Goal: Check status: Check status

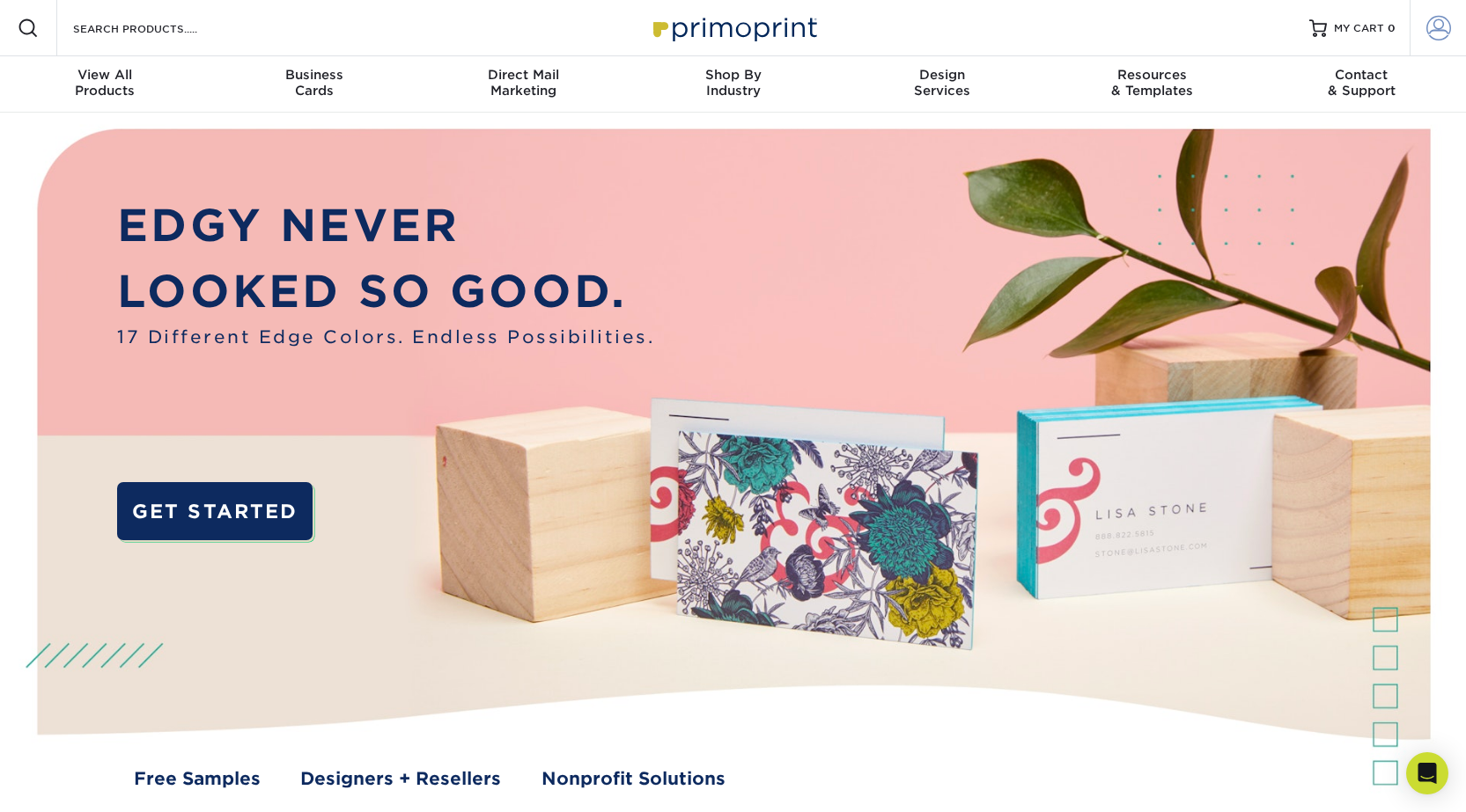
type input "rrench@gficap.com"
click at [1445, 36] on span at bounding box center [1438, 28] width 25 height 25
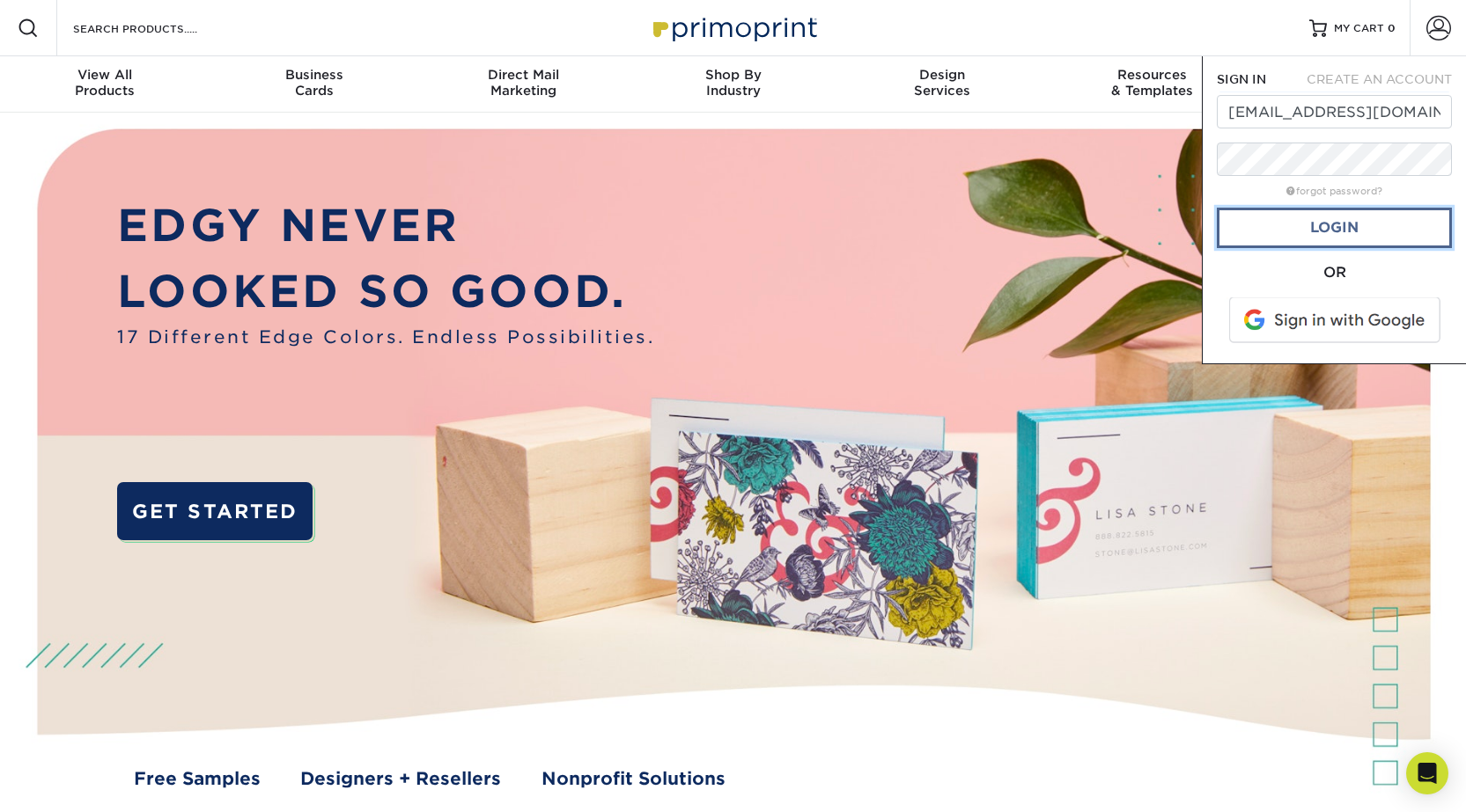
click at [1348, 237] on link "Login" at bounding box center [1334, 229] width 235 height 41
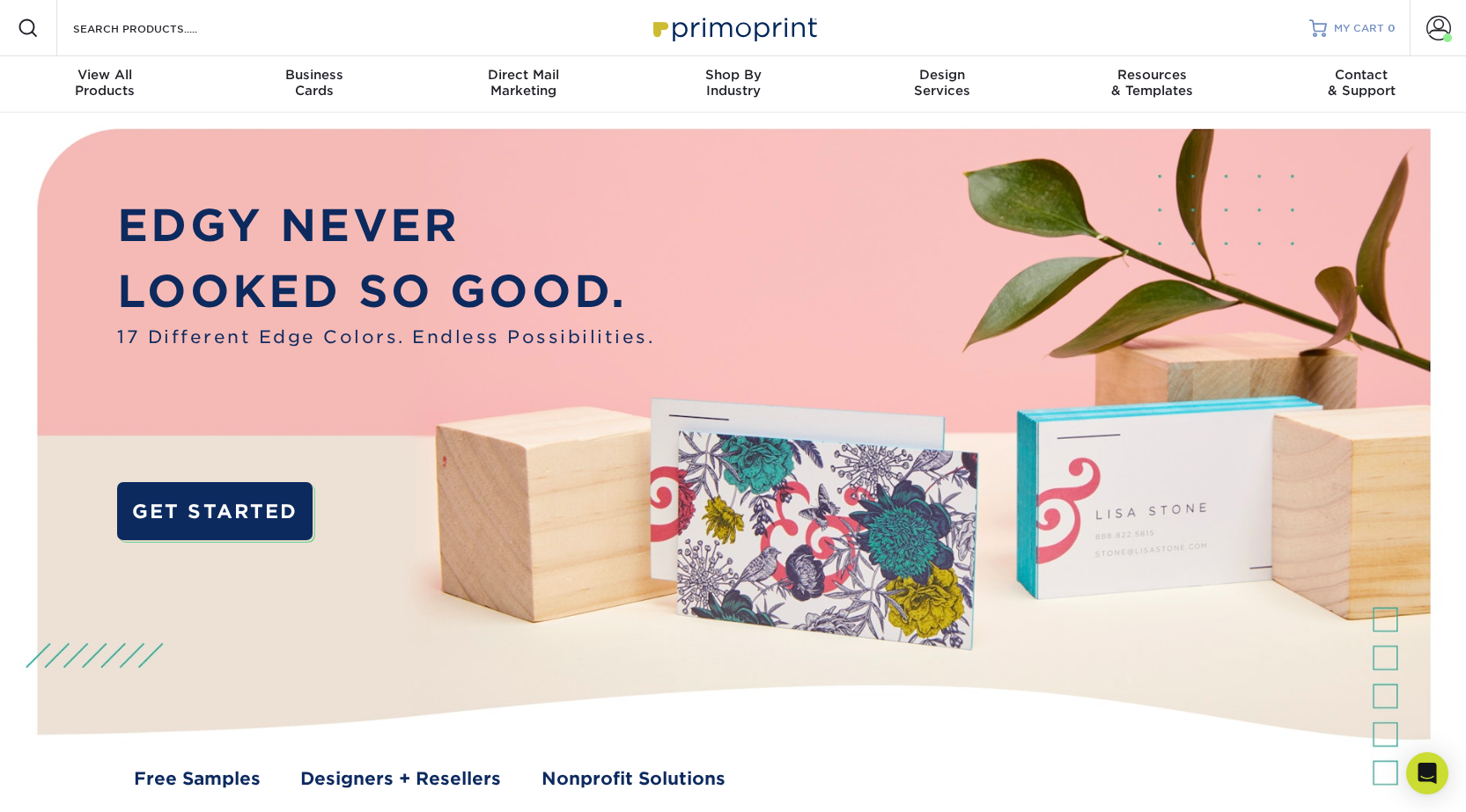
click at [1375, 36] on span "MY CART" at bounding box center [1358, 28] width 50 height 15
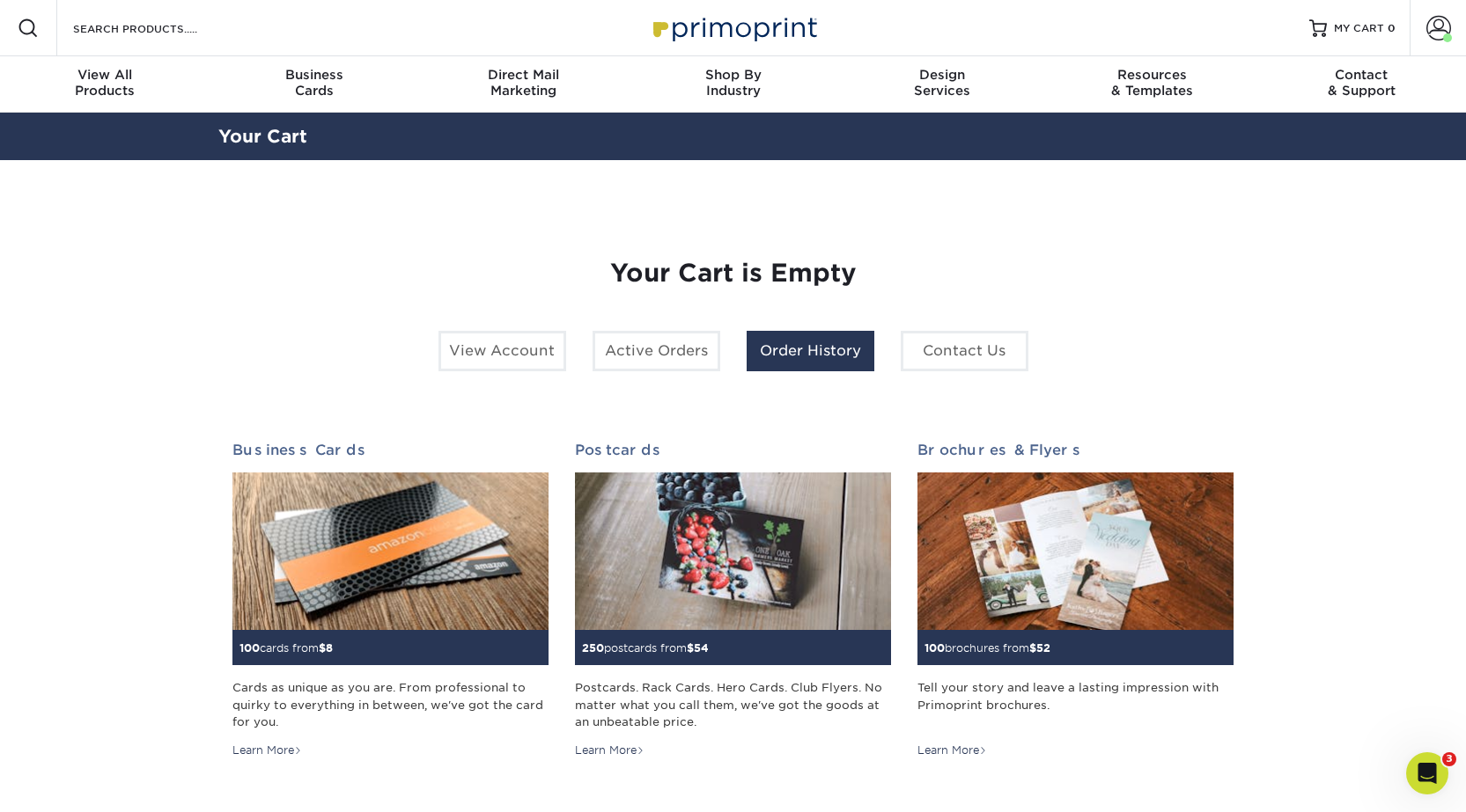
click at [844, 354] on link "Order History" at bounding box center [810, 351] width 127 height 41
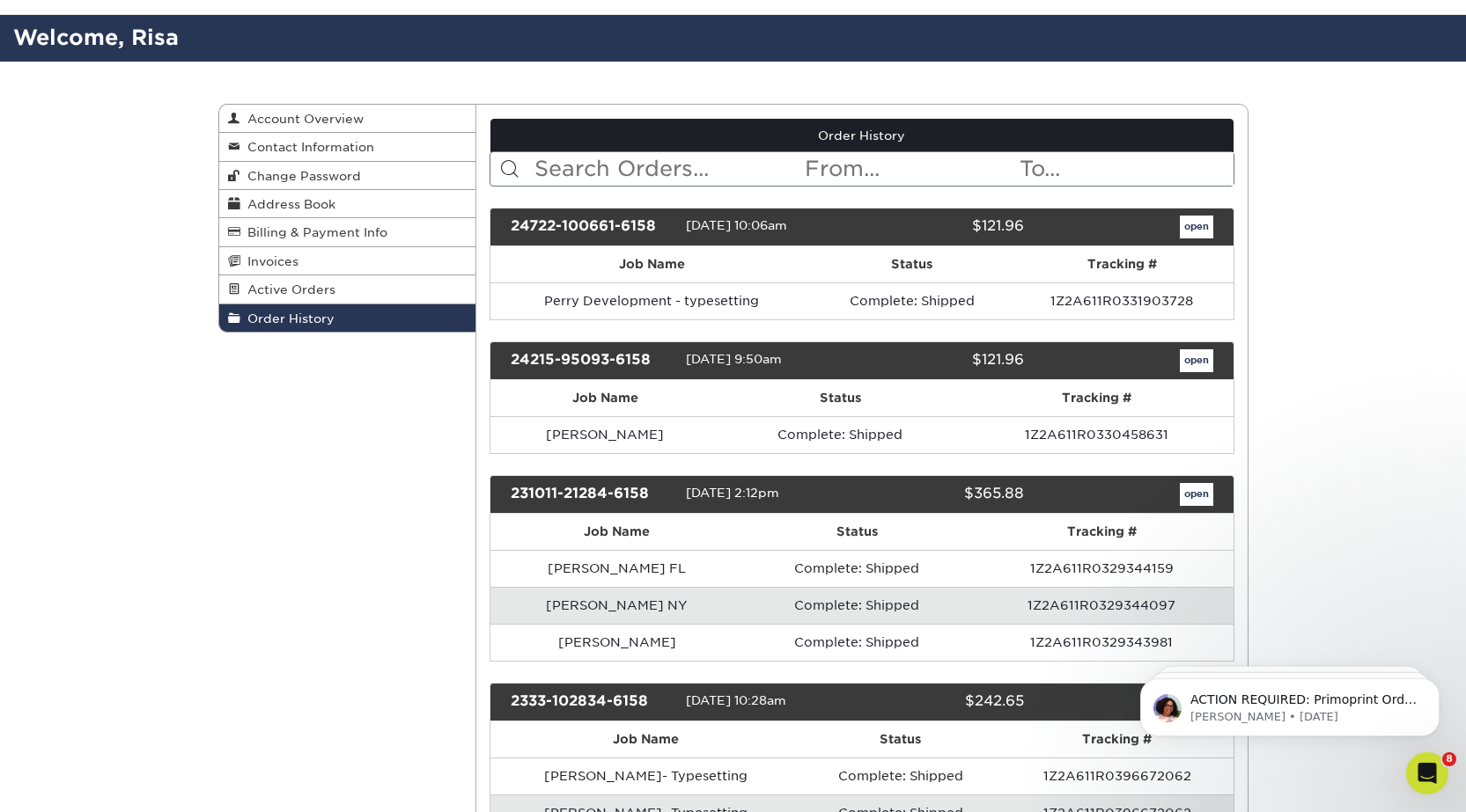
scroll to position [88, 0]
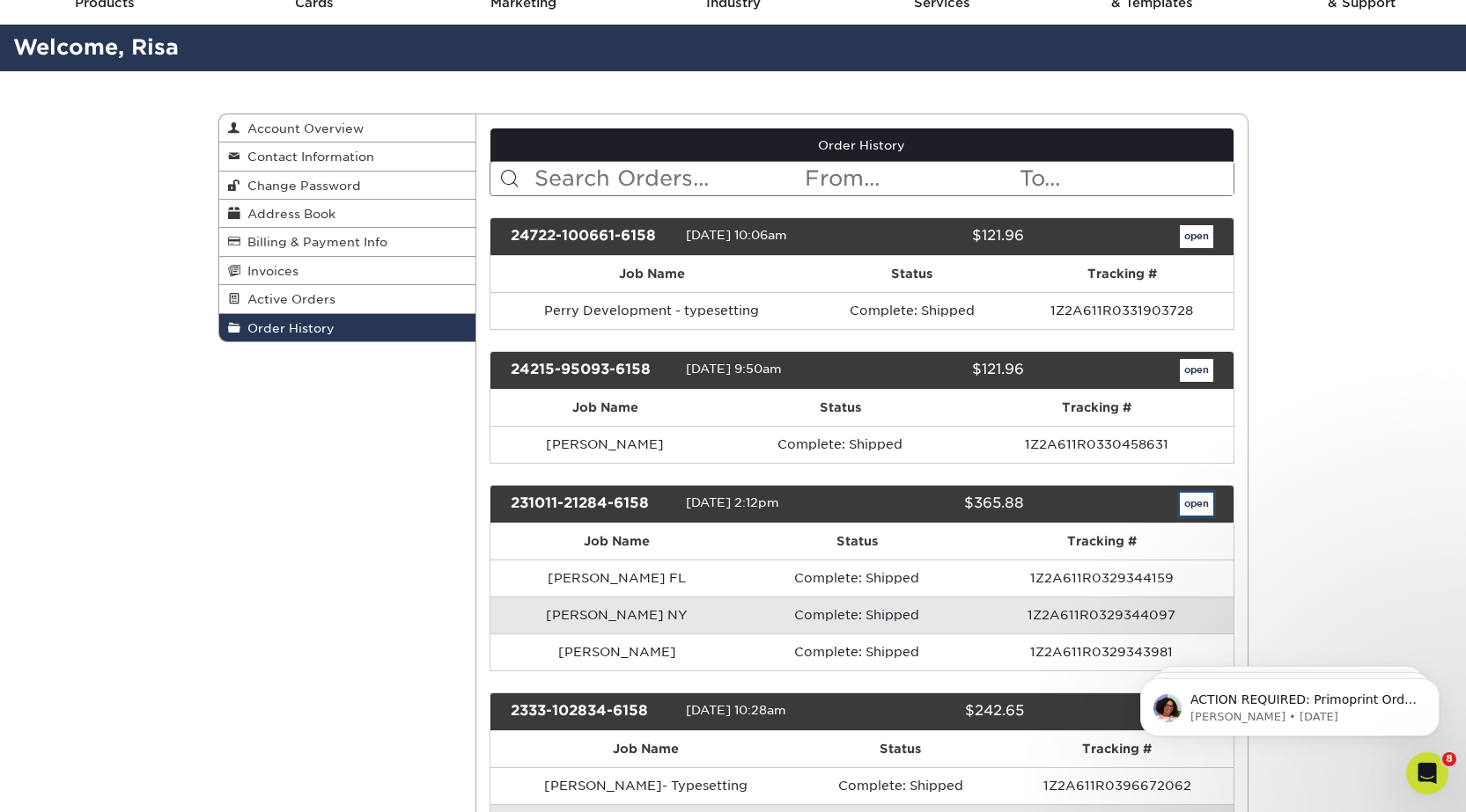
click at [1189, 502] on link "open" at bounding box center [1196, 504] width 34 height 23
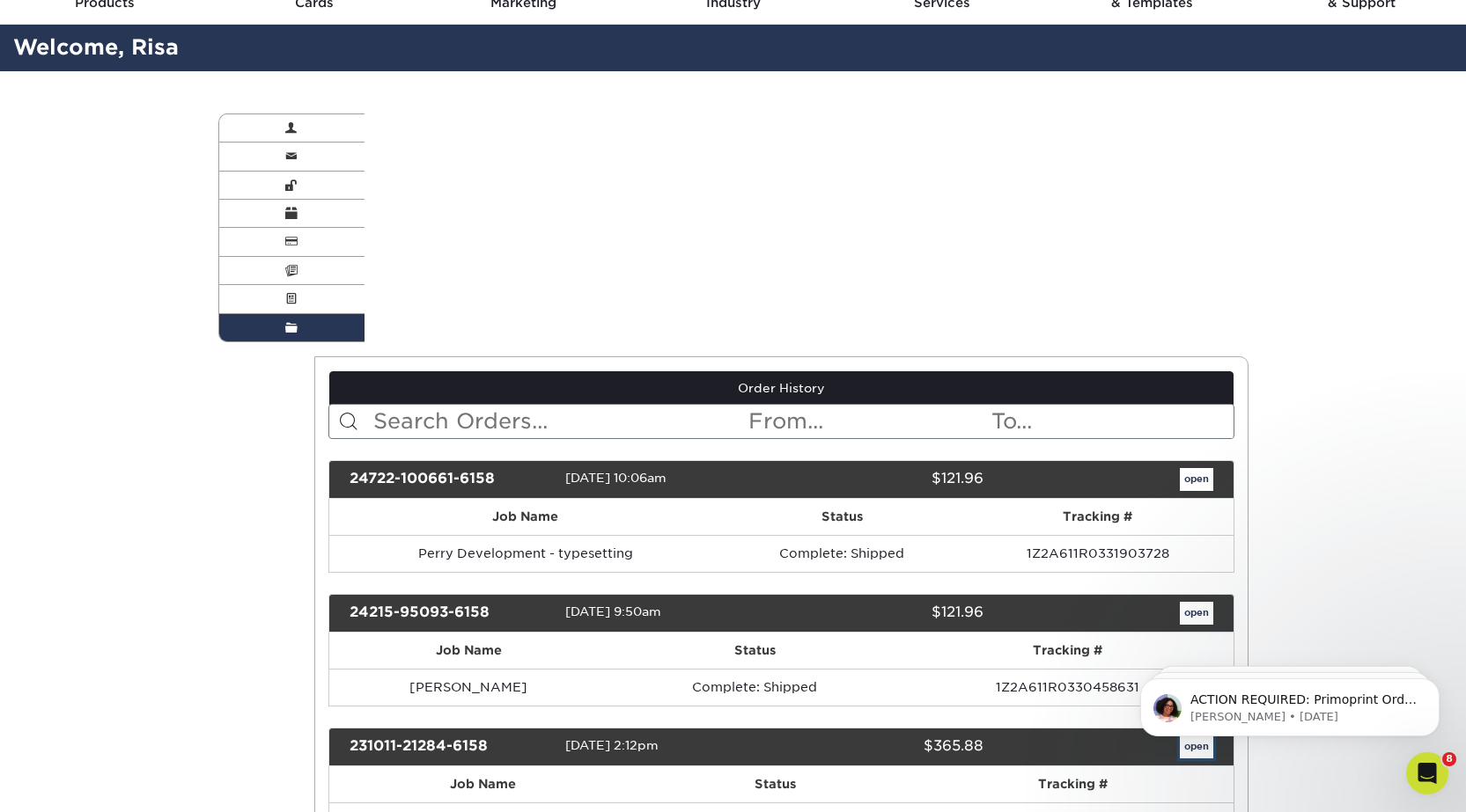
scroll to position [0, 0]
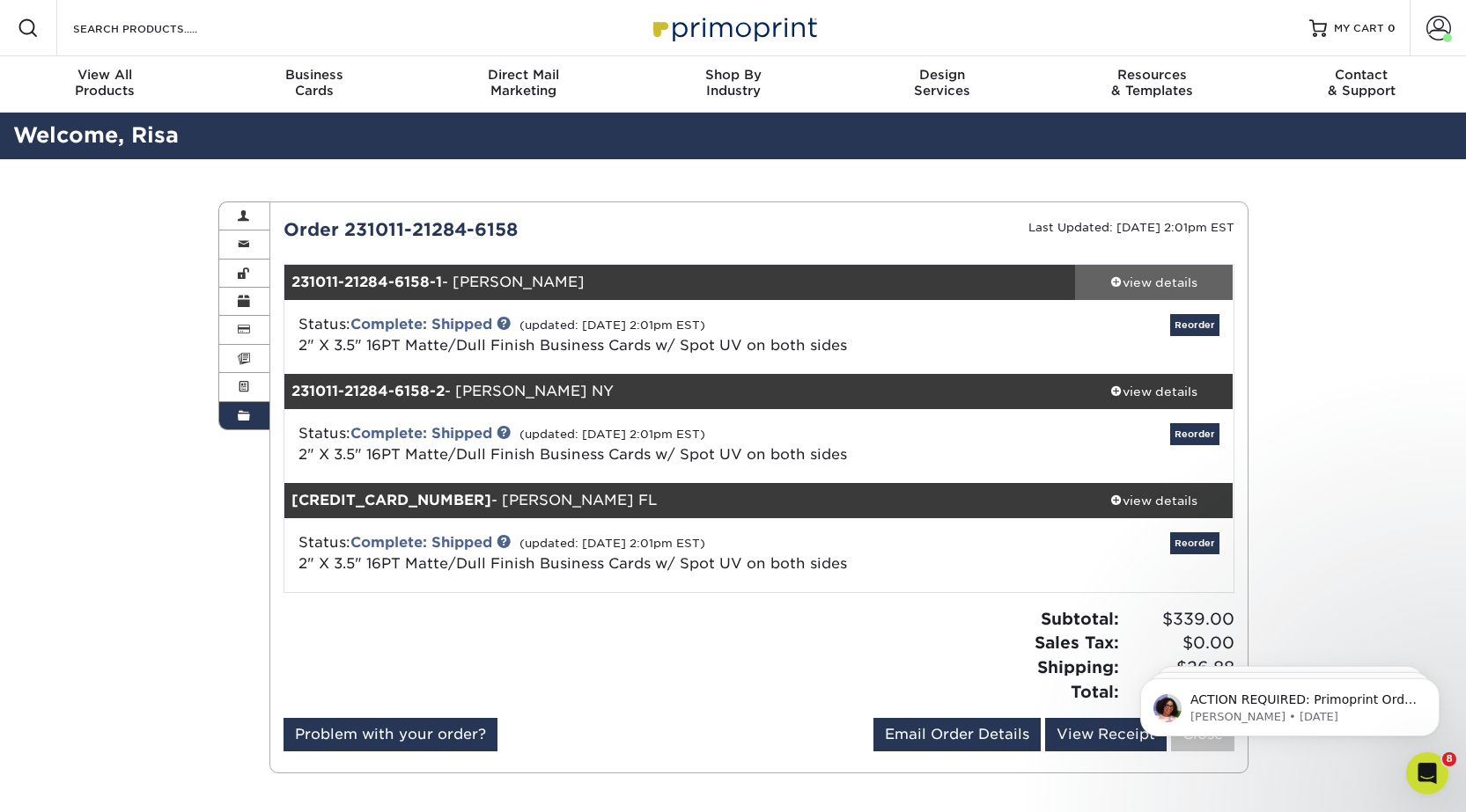
click at [1169, 285] on div "view details" at bounding box center [1154, 283] width 158 height 18
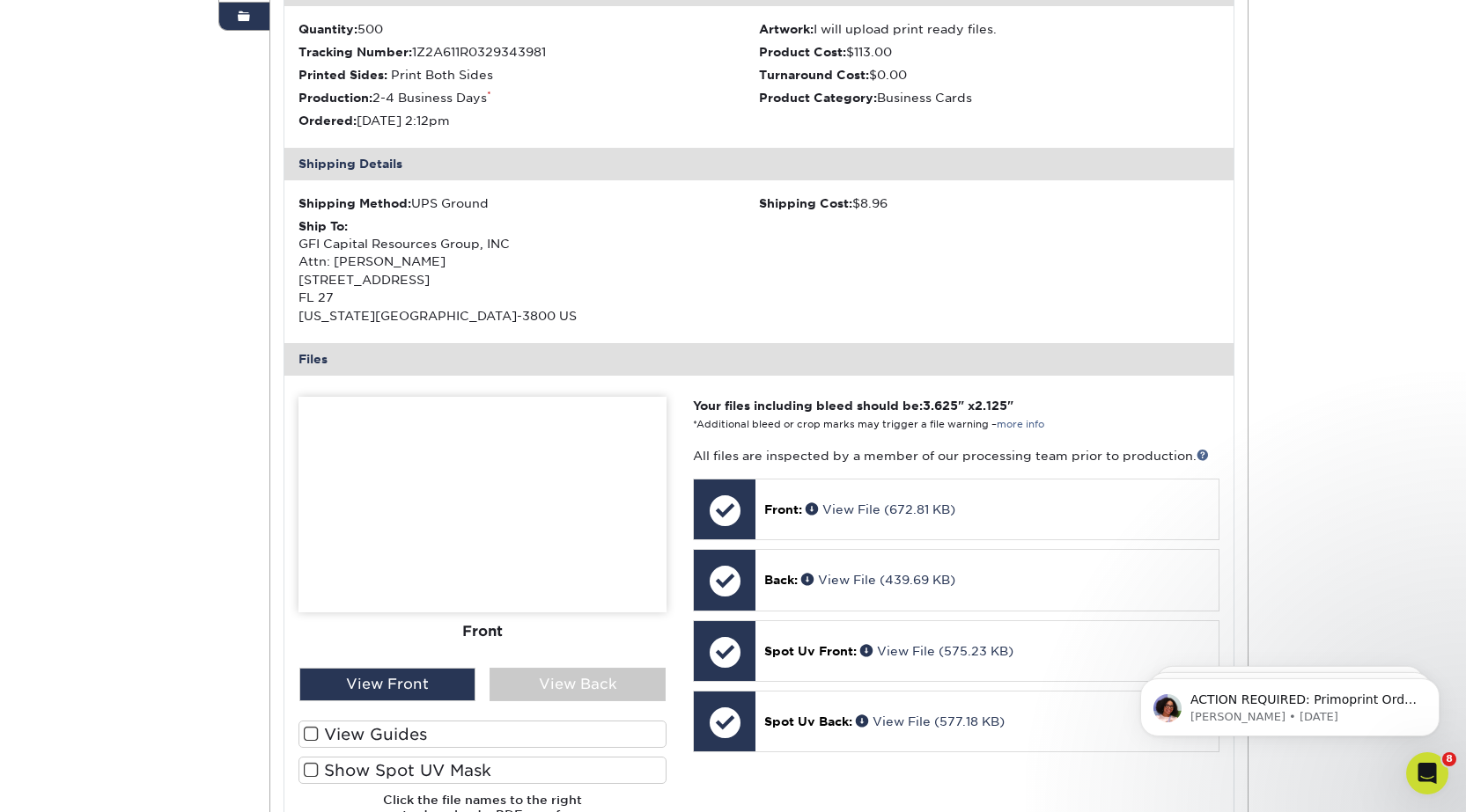
scroll to position [440, 0]
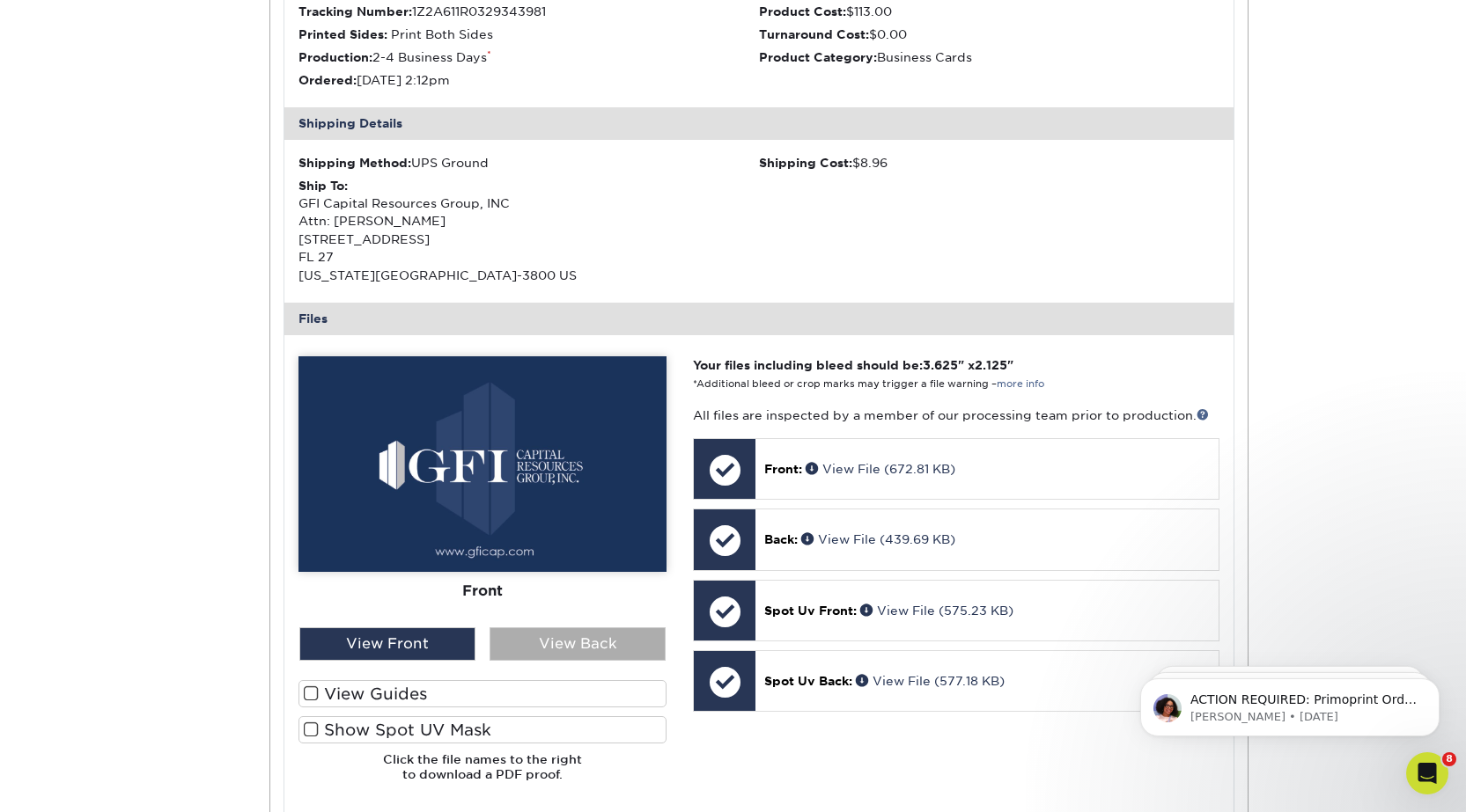
click at [533, 647] on div "View Back" at bounding box center [577, 645] width 176 height 34
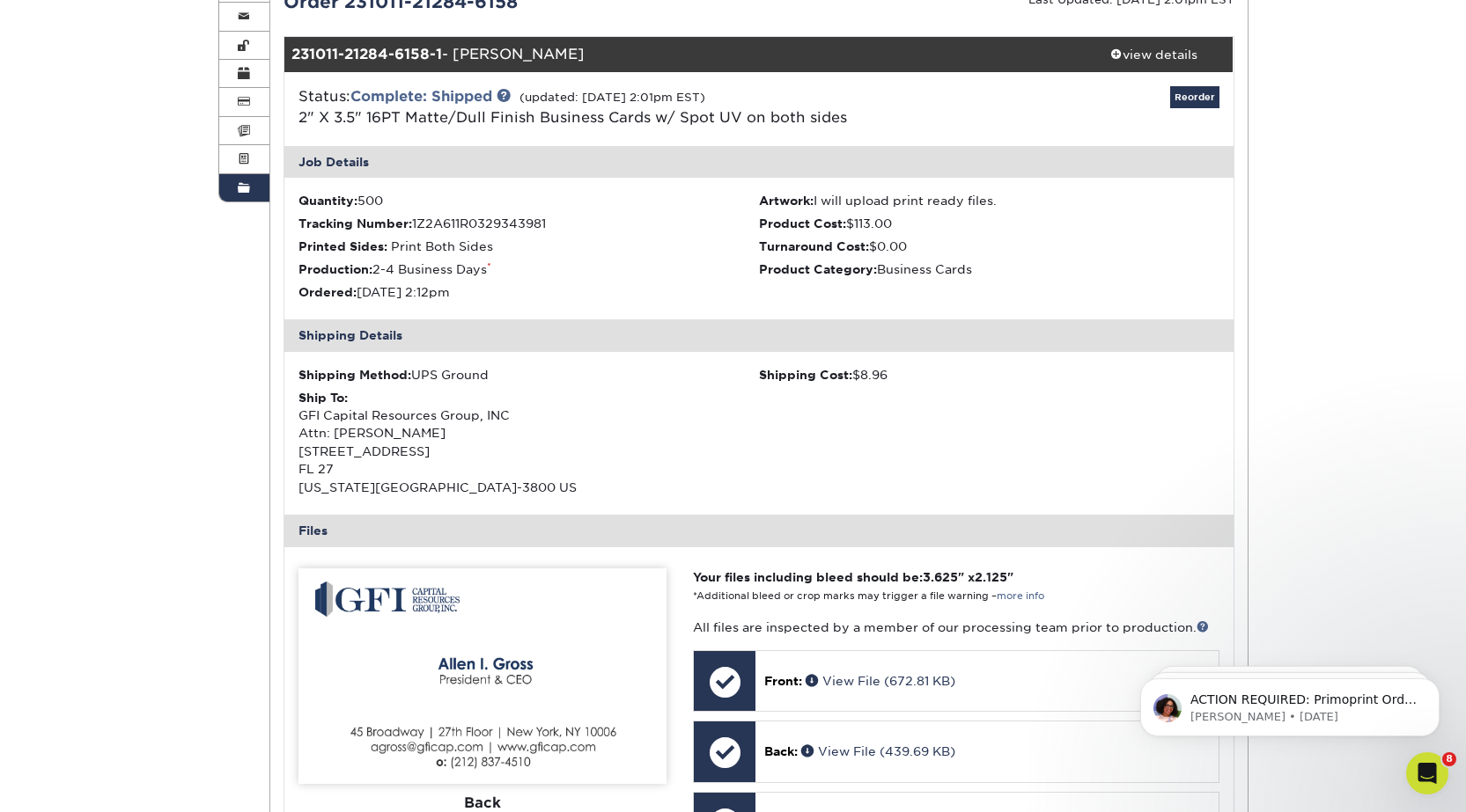
scroll to position [0, 0]
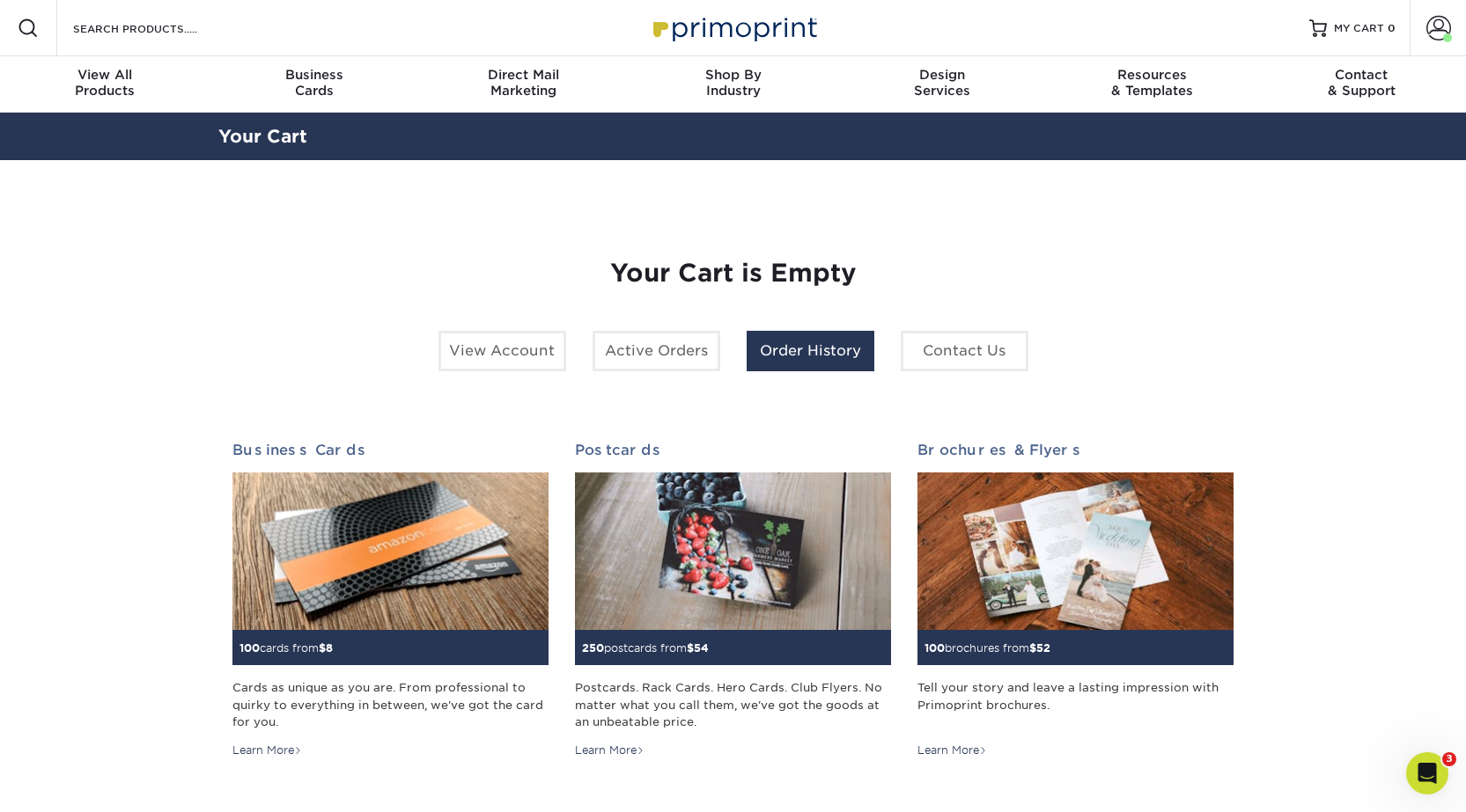
click at [811, 348] on link "Order History" at bounding box center [810, 351] width 127 height 41
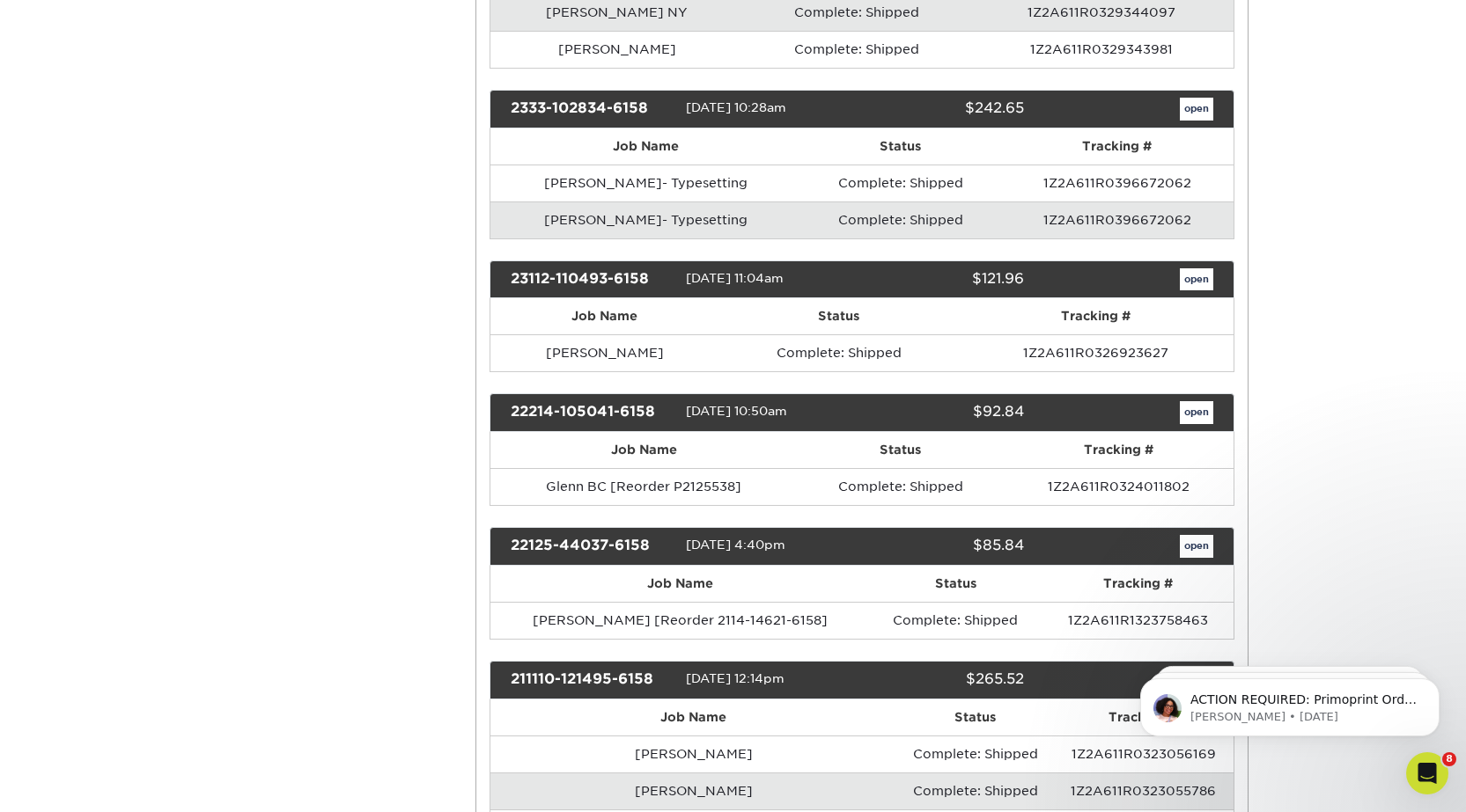
scroll to position [792, 0]
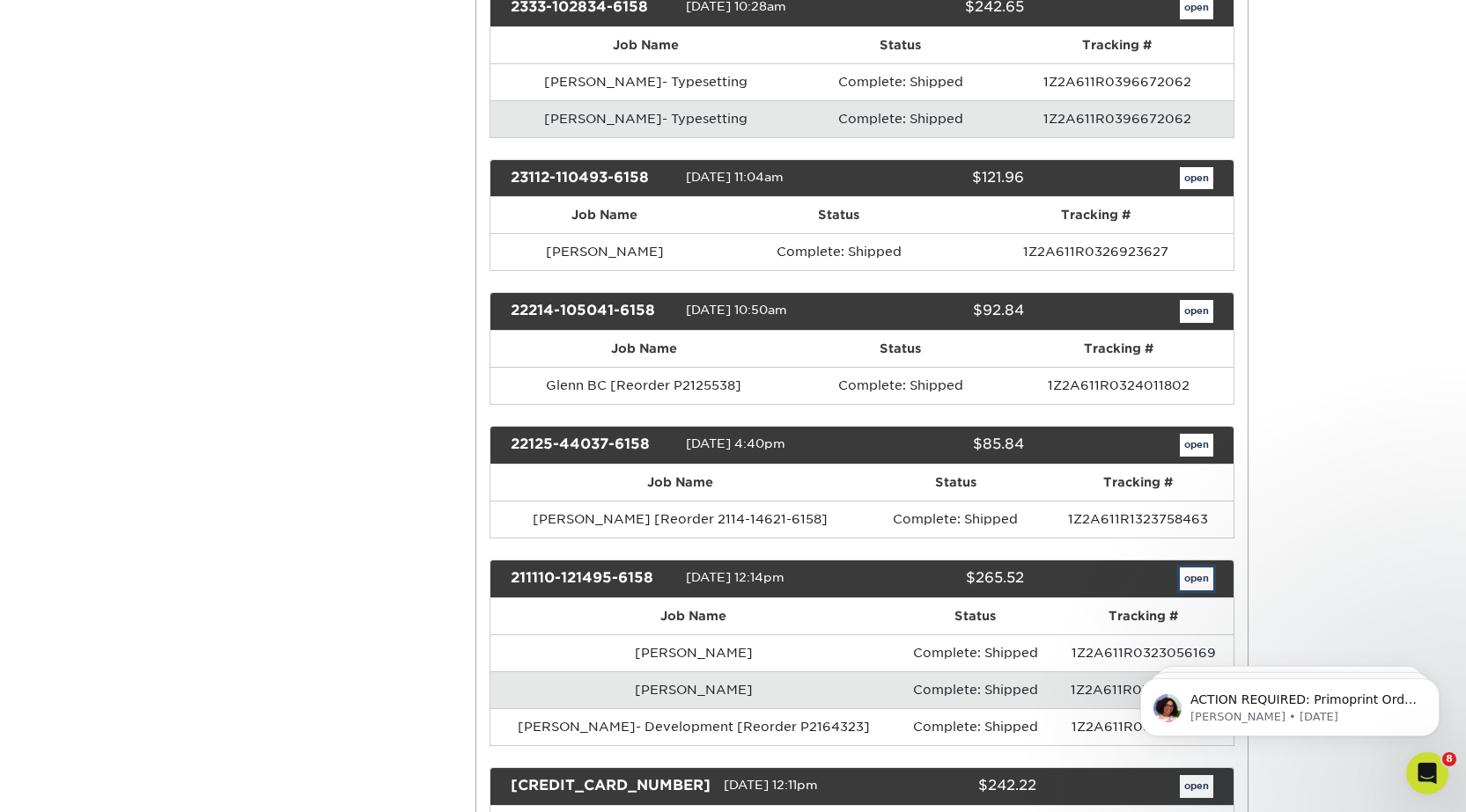
click at [1196, 583] on link "open" at bounding box center [1196, 579] width 34 height 23
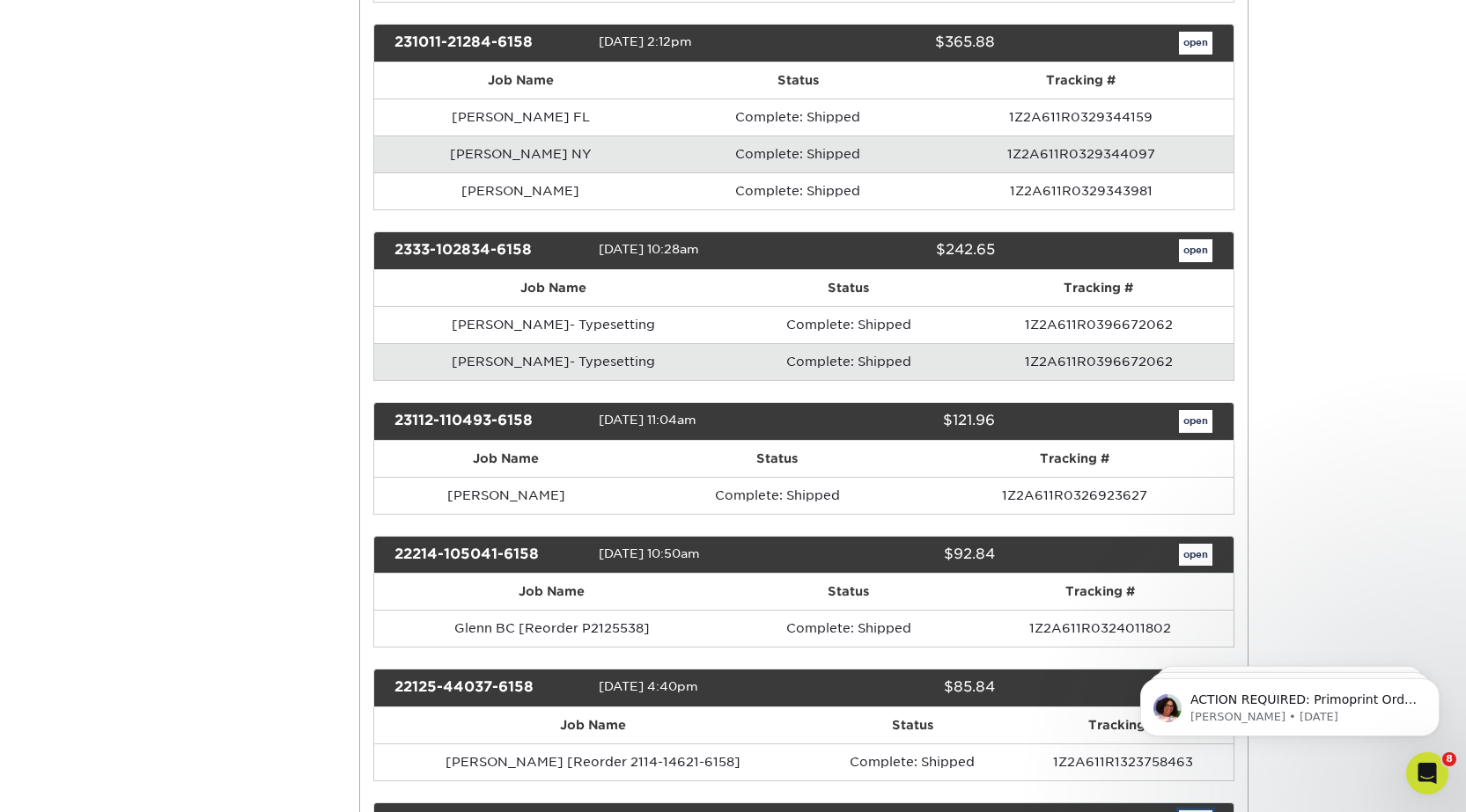
scroll to position [0, 0]
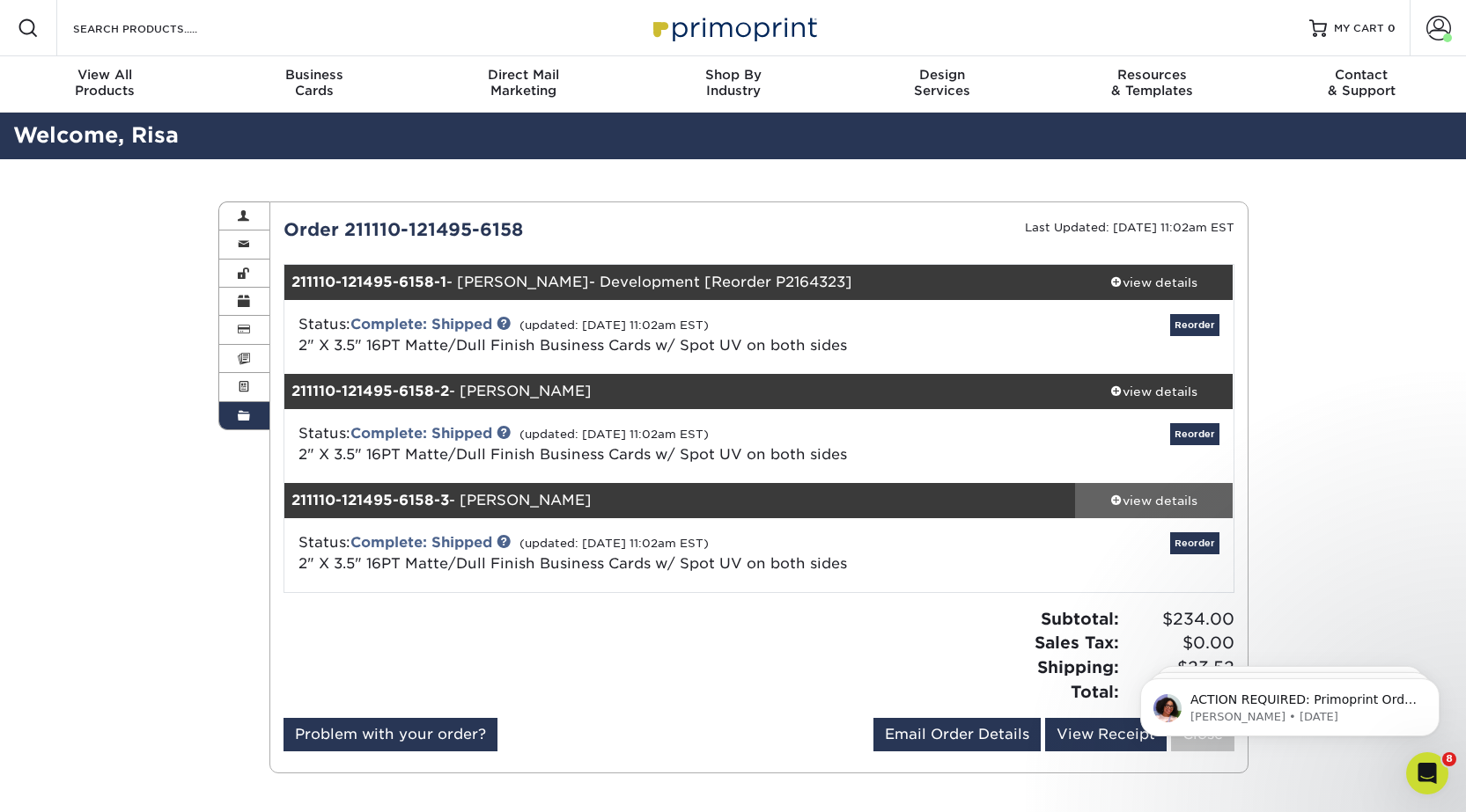
drag, startPoint x: 1172, startPoint y: 498, endPoint x: 1160, endPoint y: 498, distance: 12.0
click at [1172, 498] on div "view details" at bounding box center [1154, 501] width 158 height 18
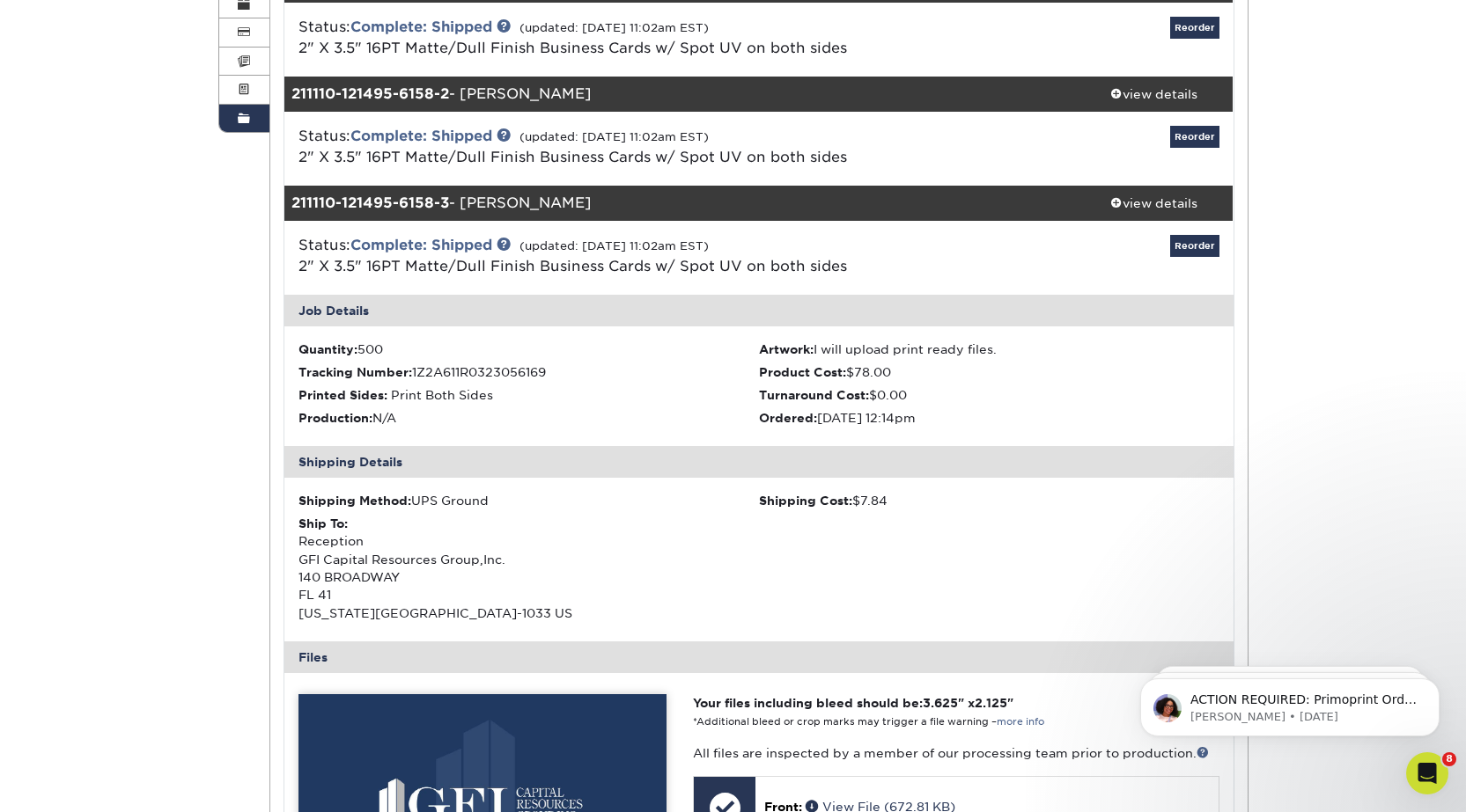
scroll to position [528, 0]
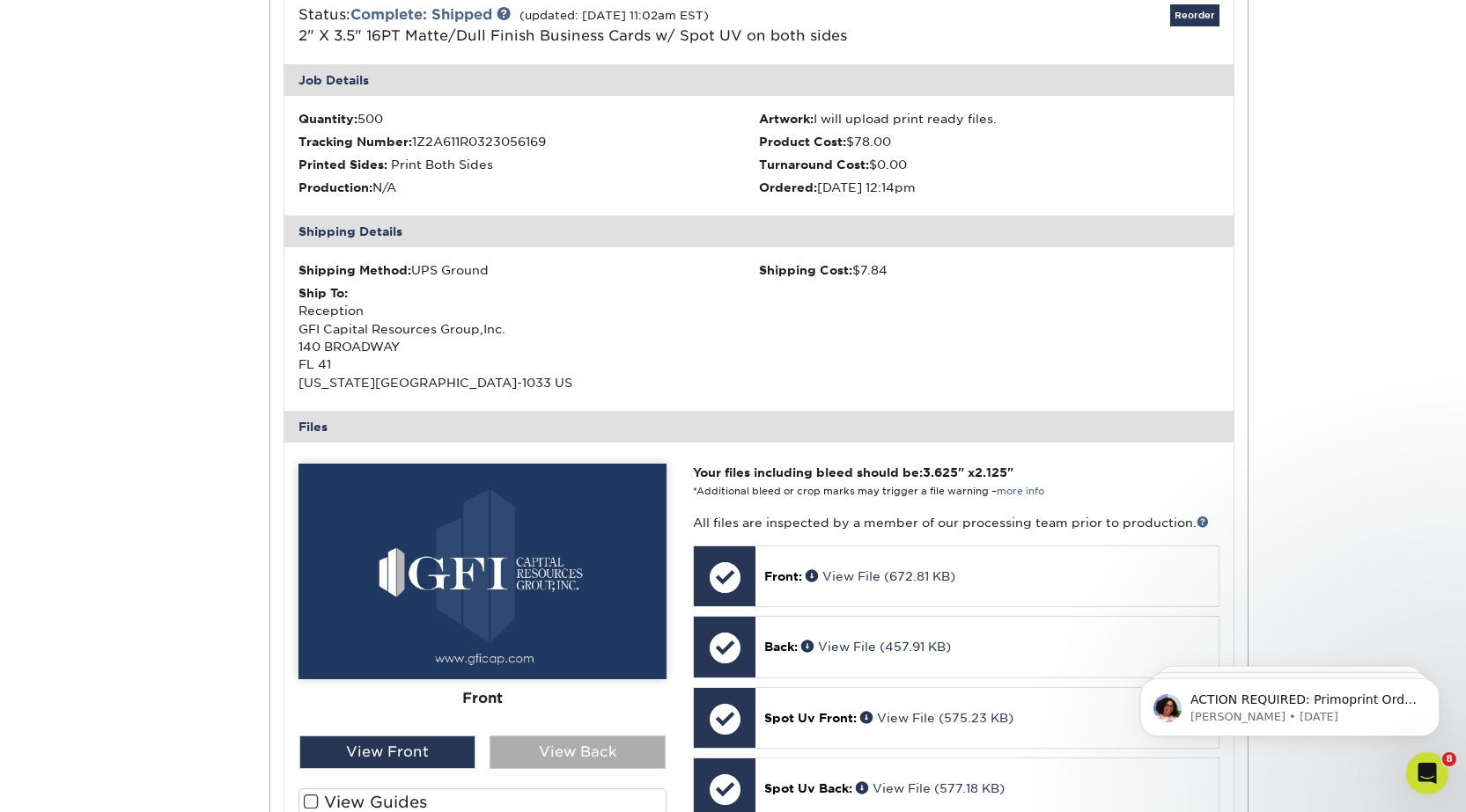
click at [596, 752] on div "View Back" at bounding box center [577, 752] width 176 height 34
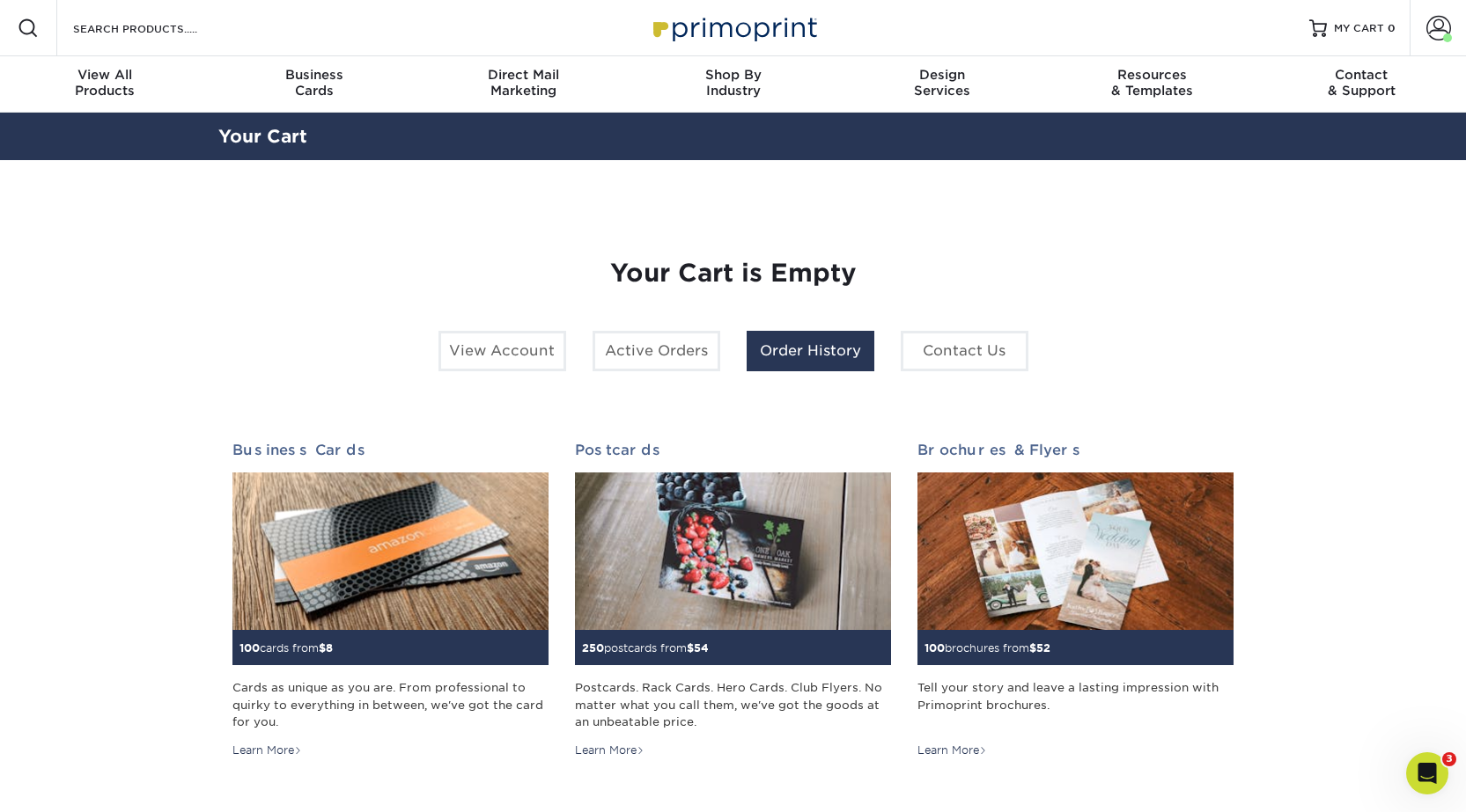
click at [797, 355] on link "Order History" at bounding box center [810, 351] width 127 height 41
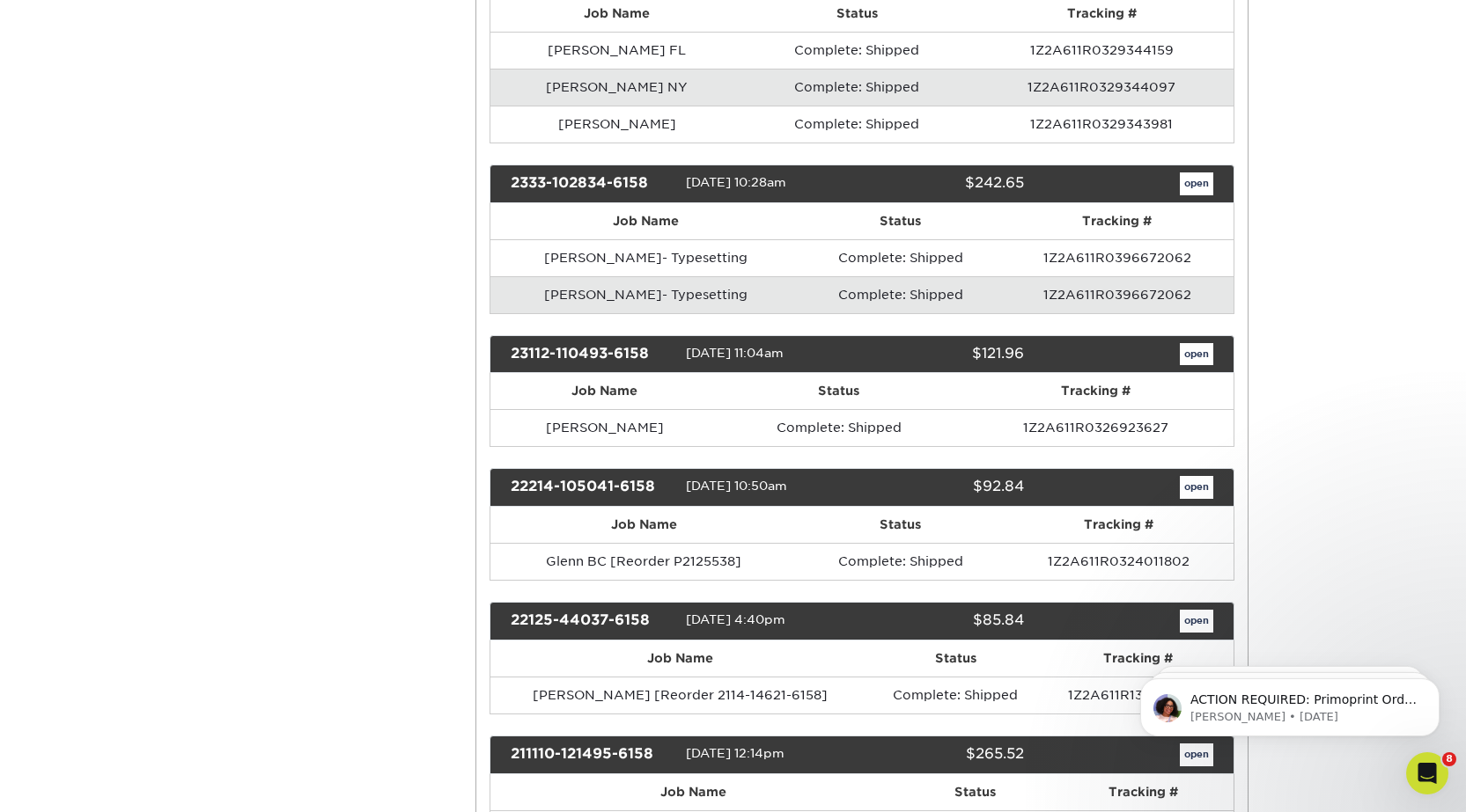
scroll to position [704, 0]
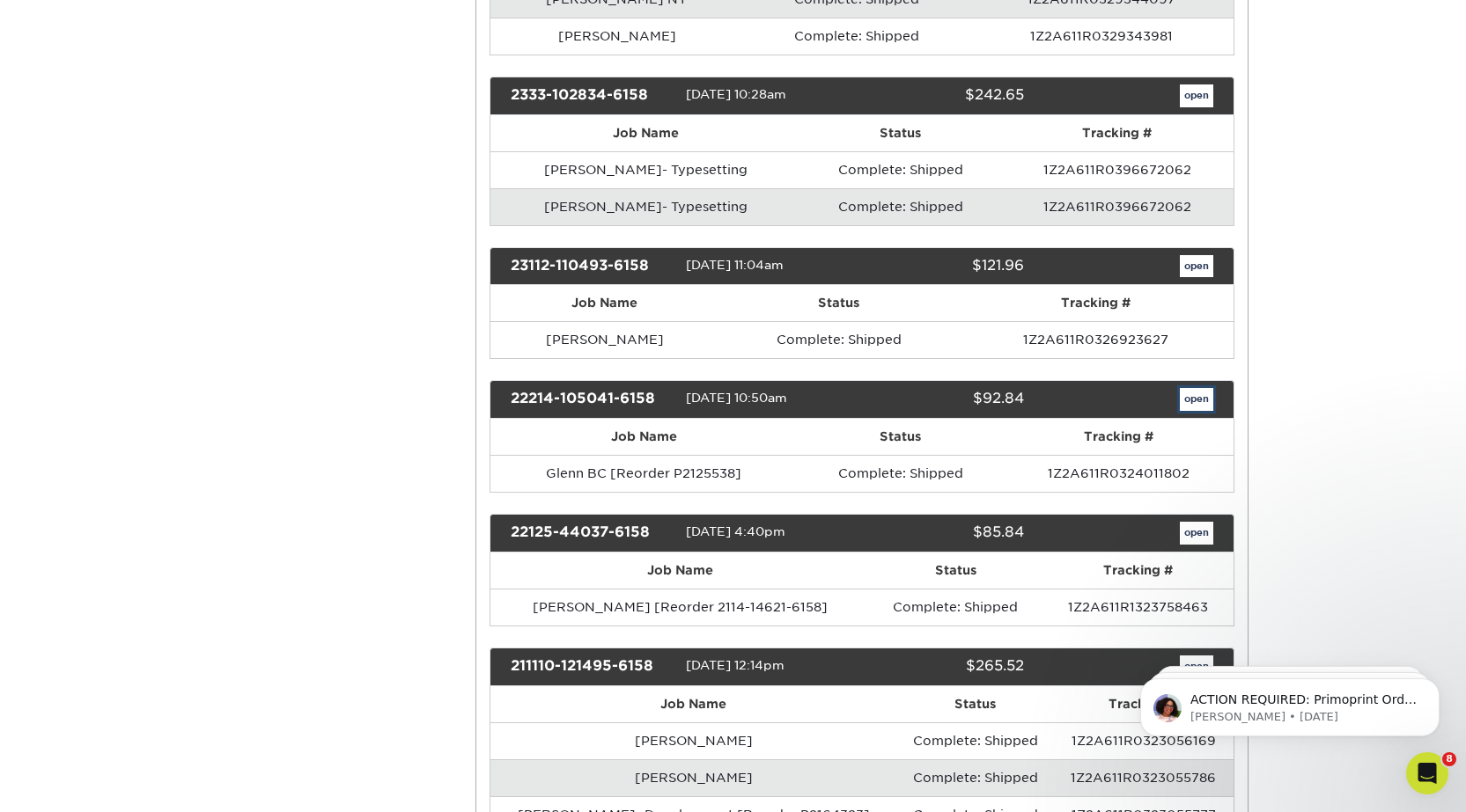
click at [1206, 406] on link "open" at bounding box center [1196, 399] width 34 height 23
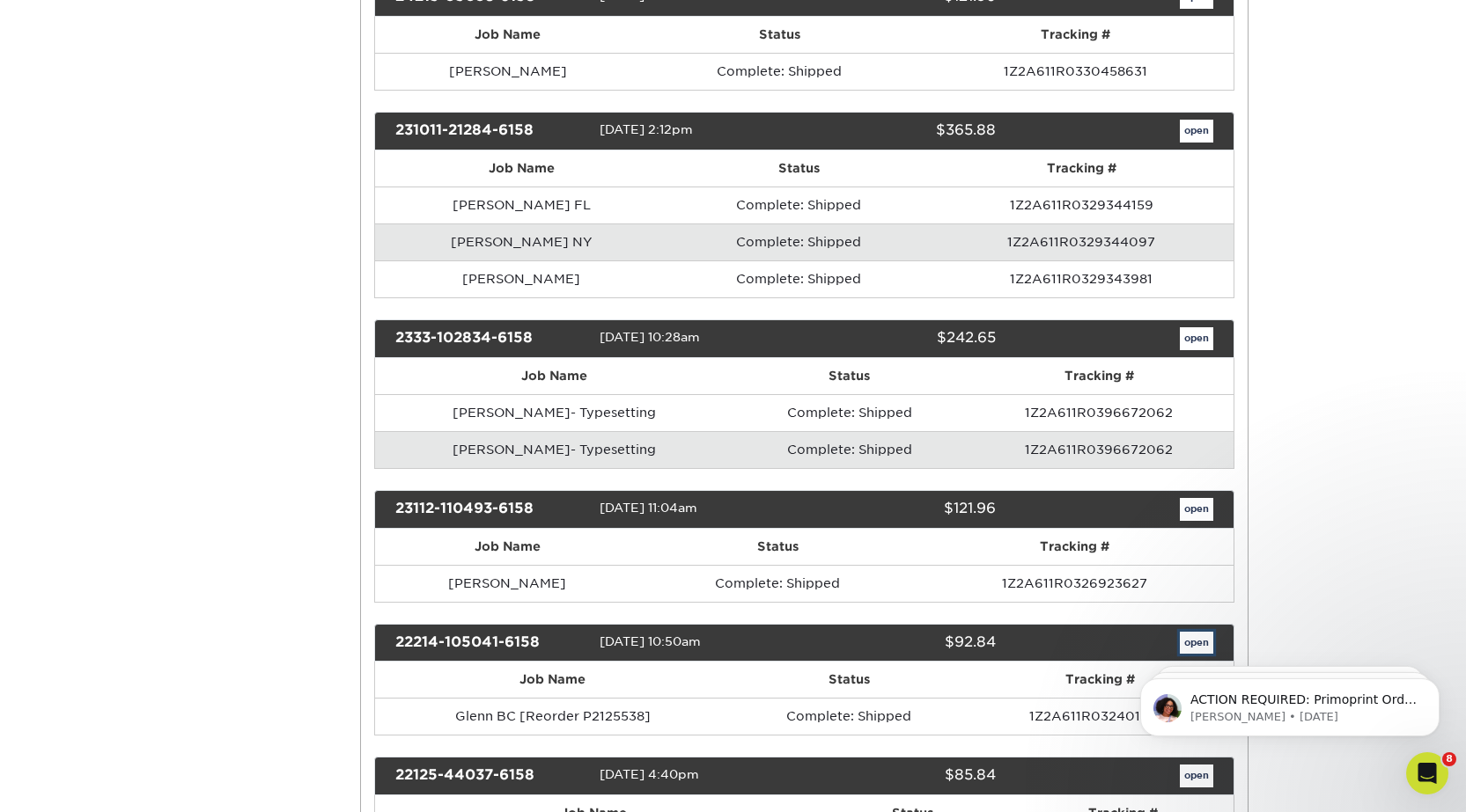
scroll to position [0, 0]
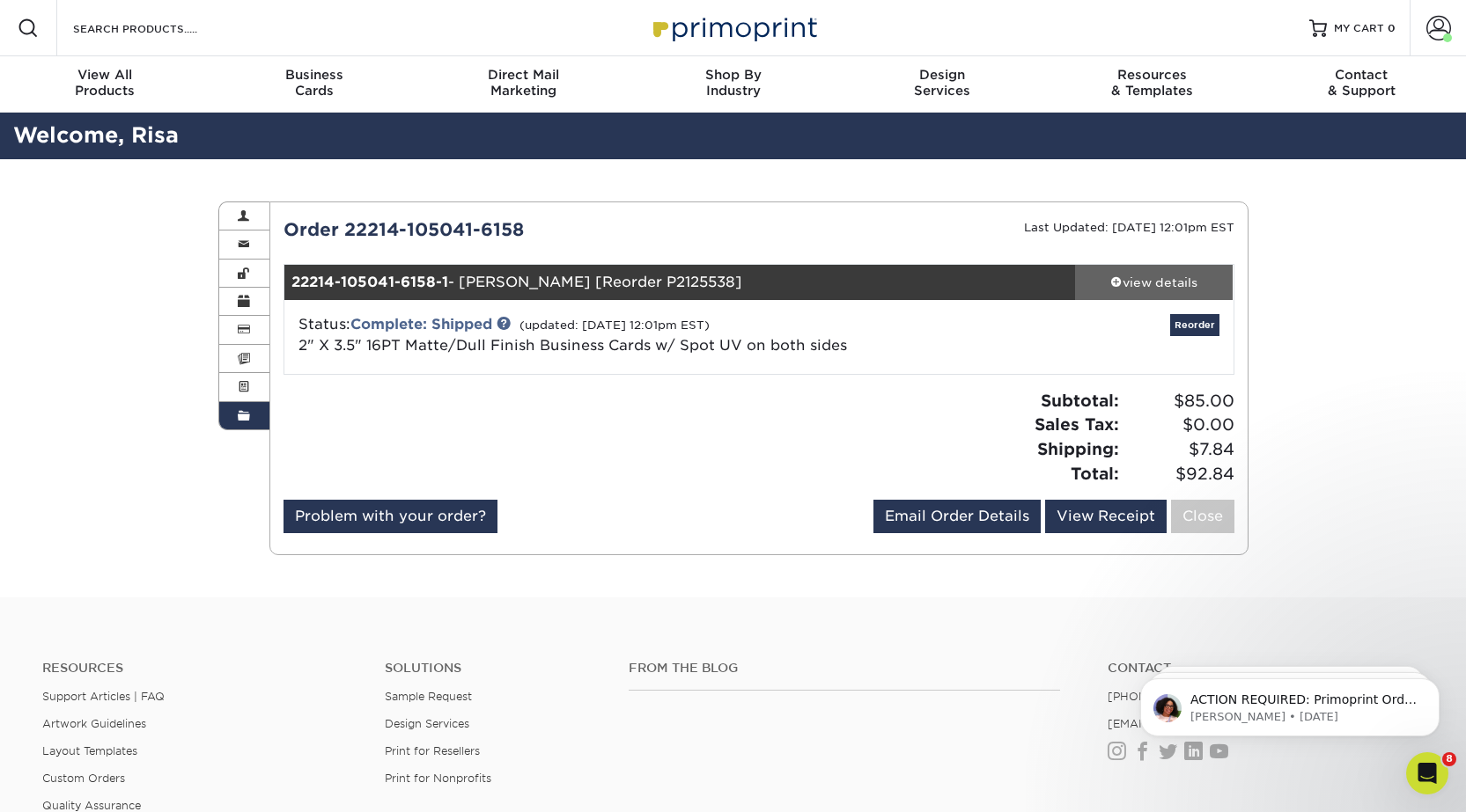
click at [1145, 278] on div "view details" at bounding box center [1154, 283] width 158 height 18
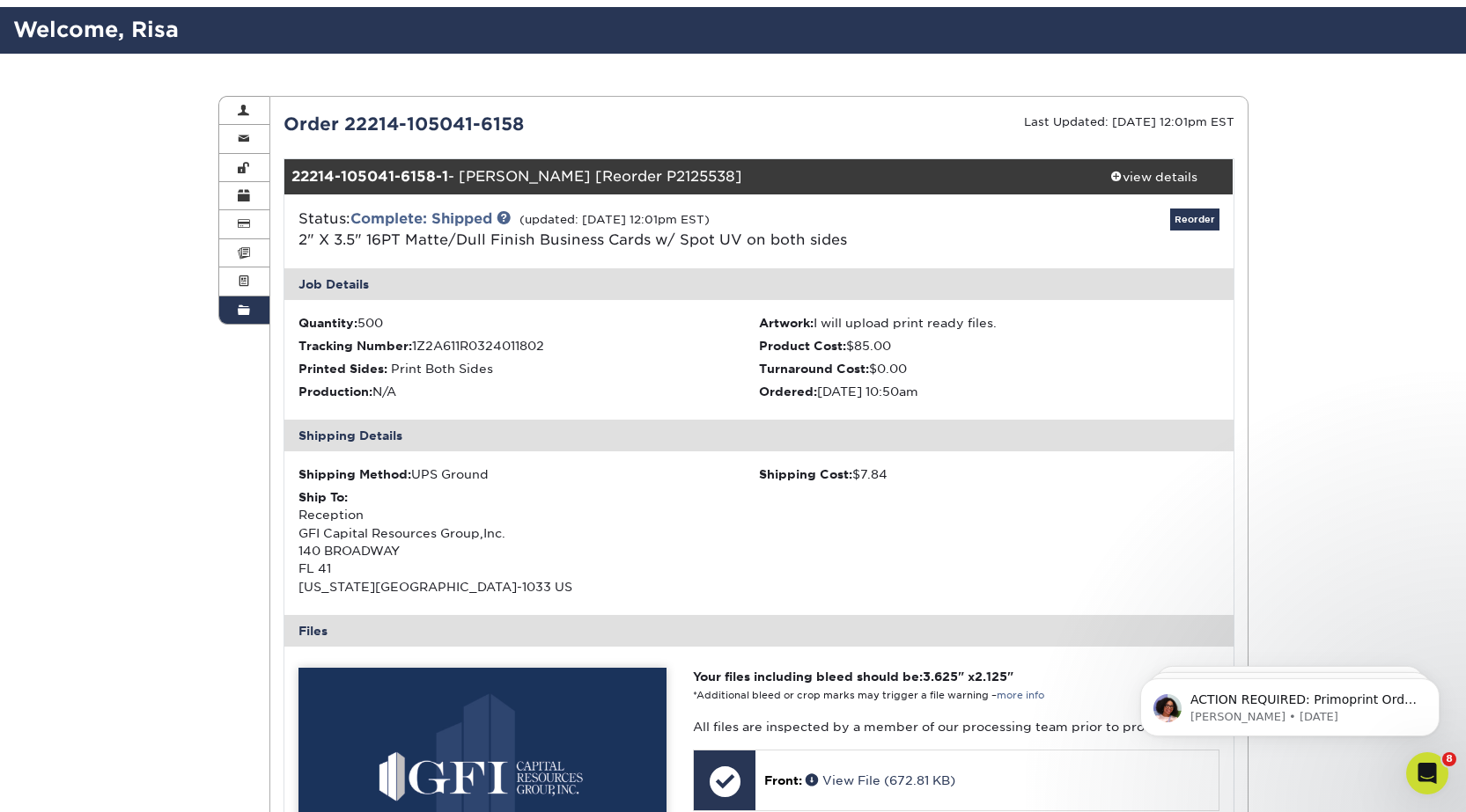
scroll to position [528, 0]
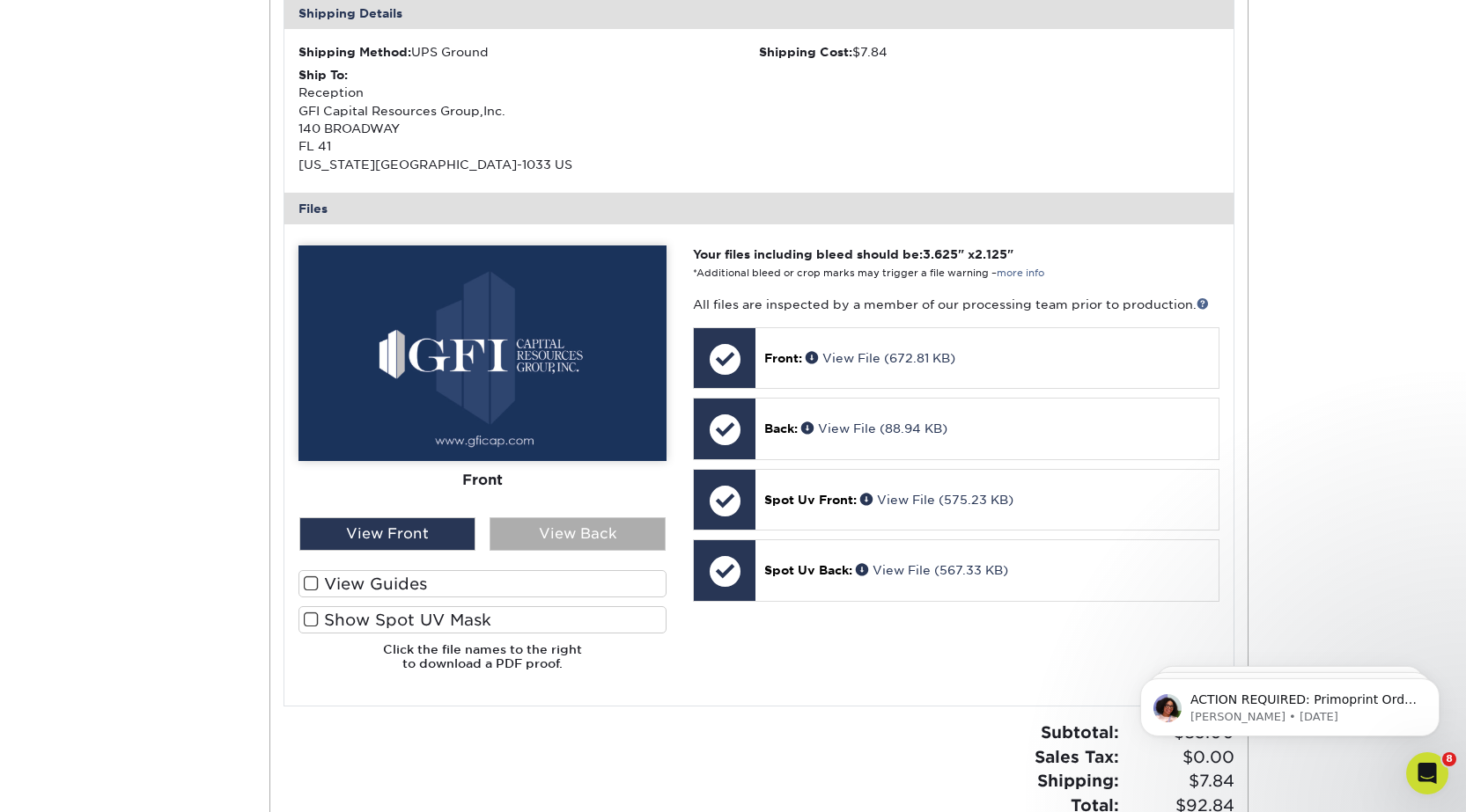
click at [604, 540] on div "View Back" at bounding box center [577, 535] width 176 height 34
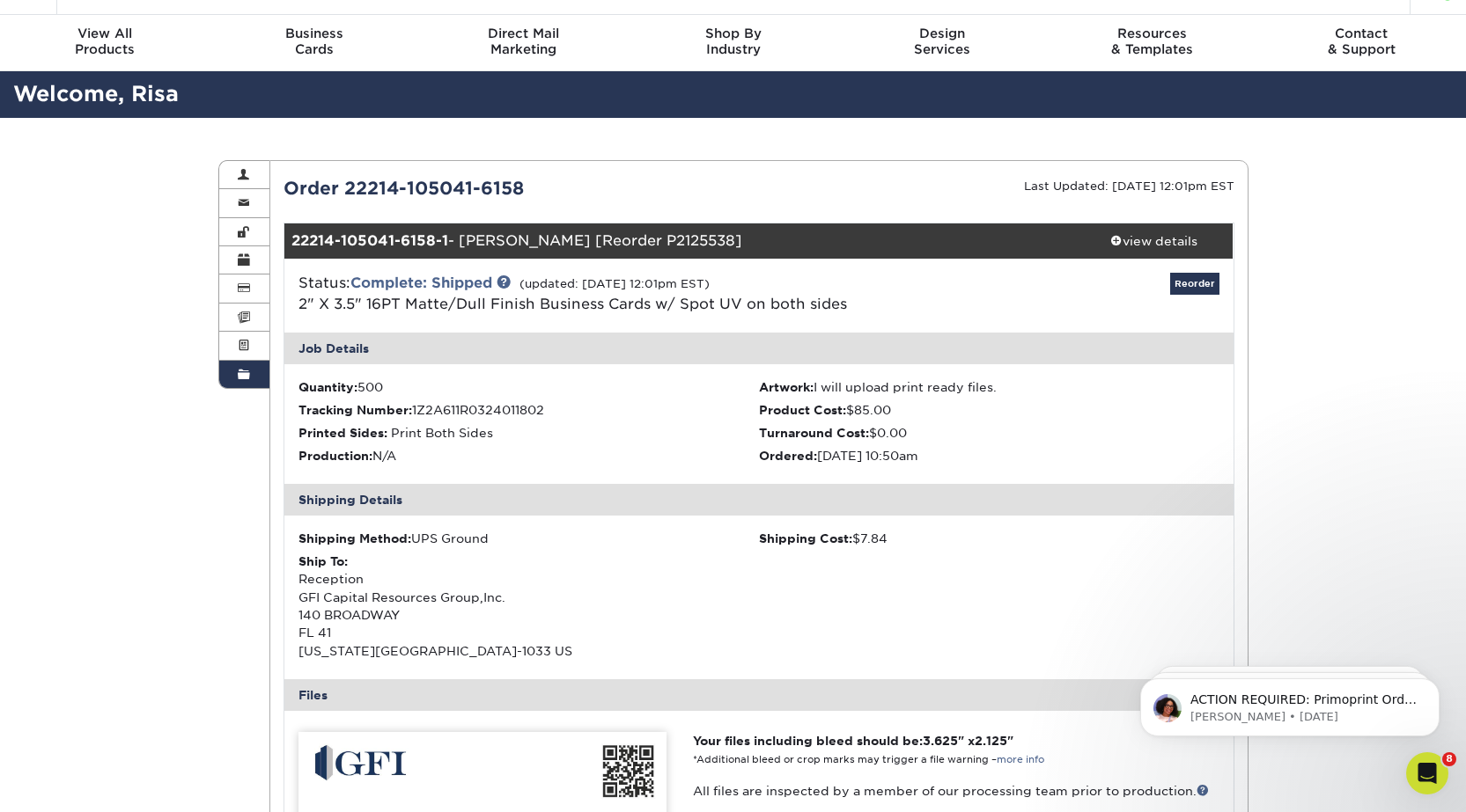
scroll to position [0, 0]
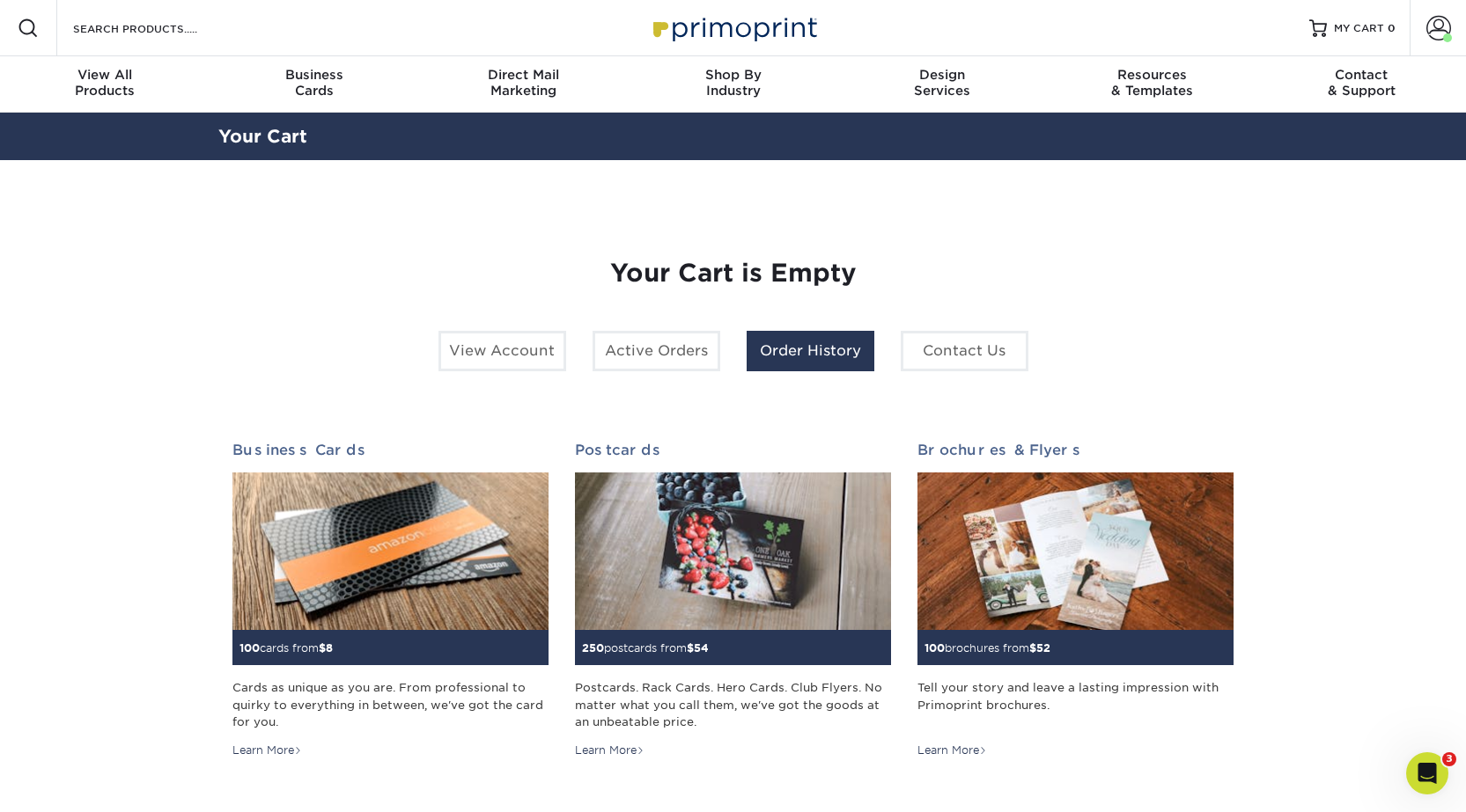
click at [800, 350] on link "Order History" at bounding box center [810, 351] width 127 height 41
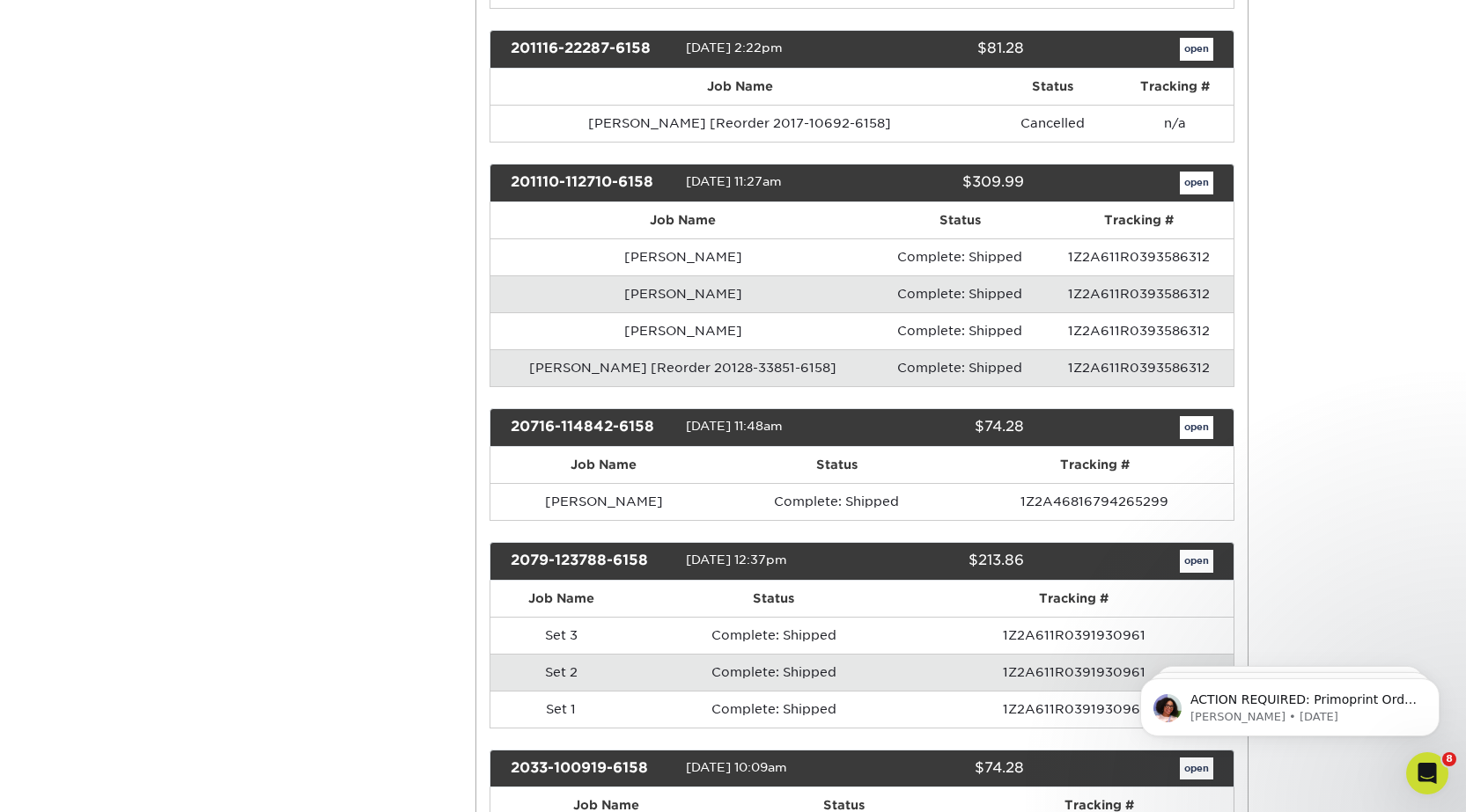
scroll to position [2288, 0]
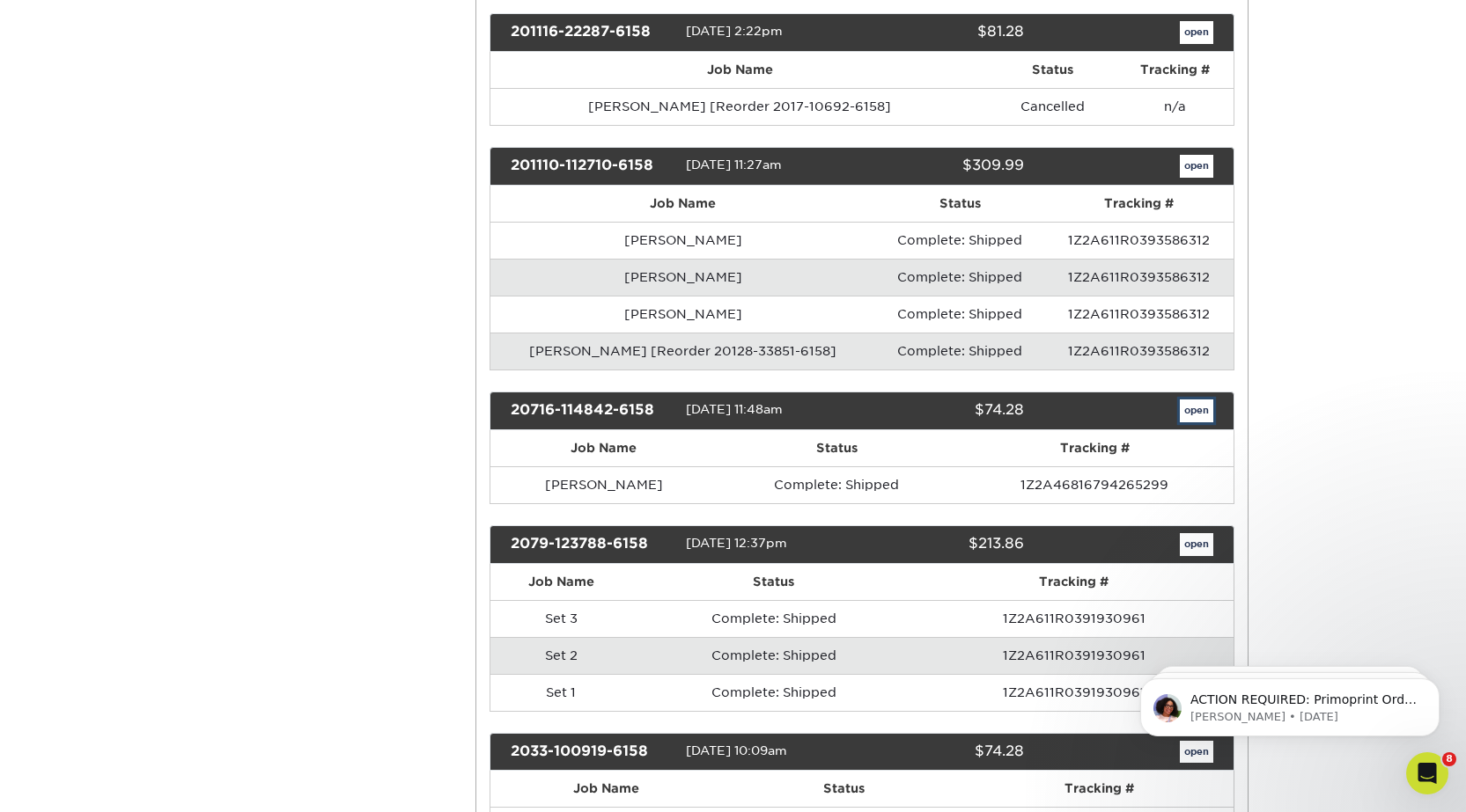
click at [1190, 413] on link "open" at bounding box center [1196, 411] width 34 height 23
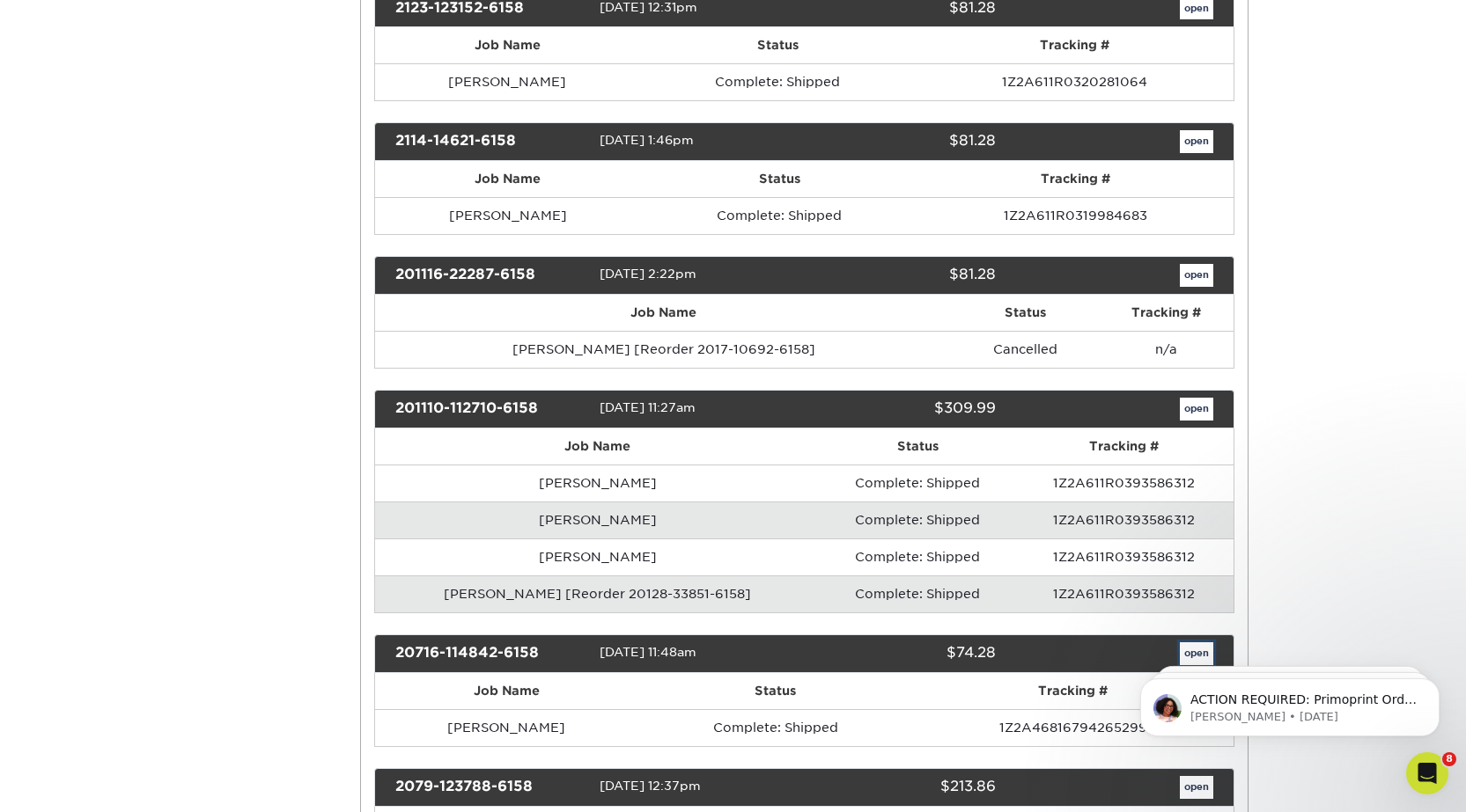
scroll to position [0, 0]
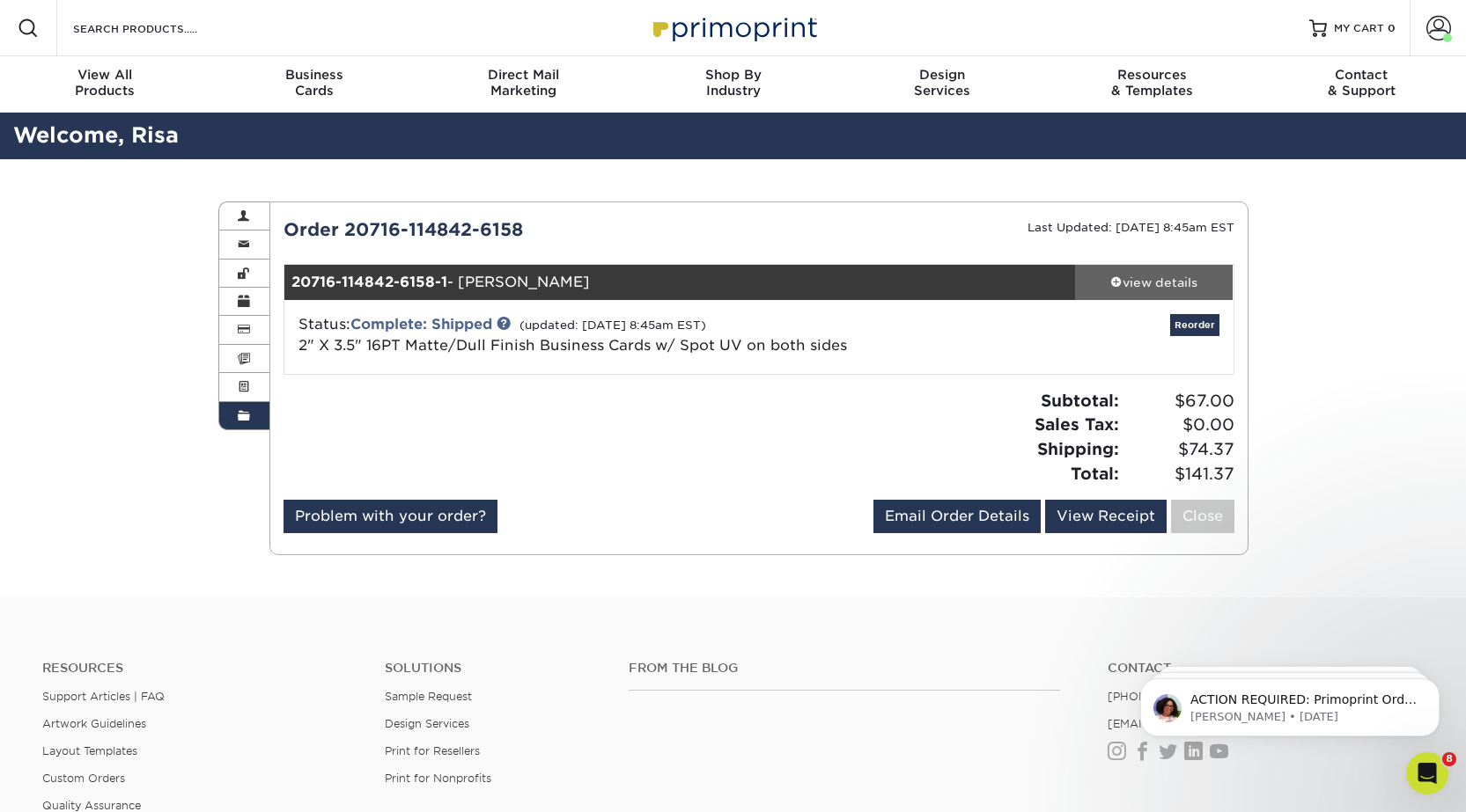
click at [1180, 279] on div "view details" at bounding box center [1154, 283] width 158 height 18
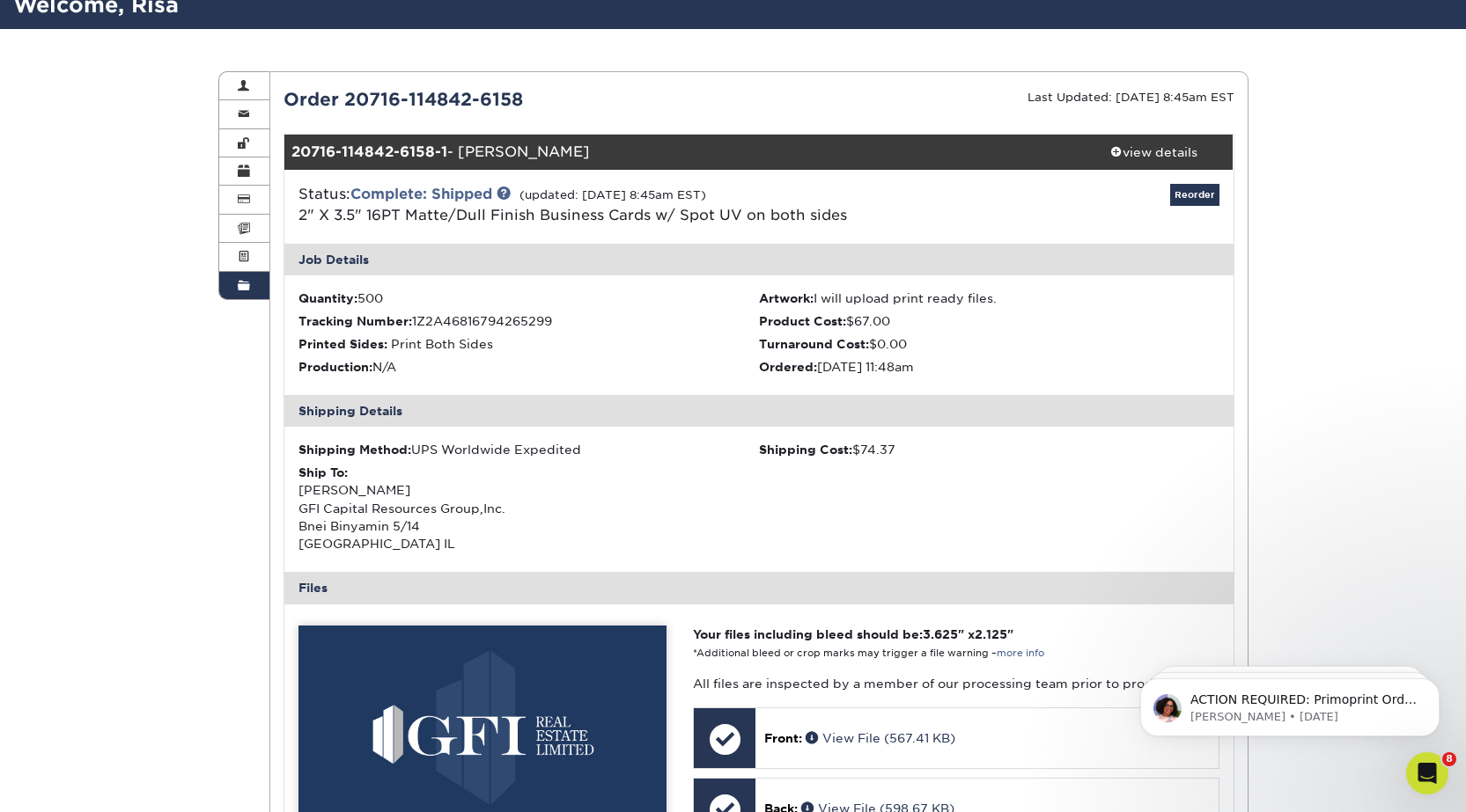
scroll to position [352, 0]
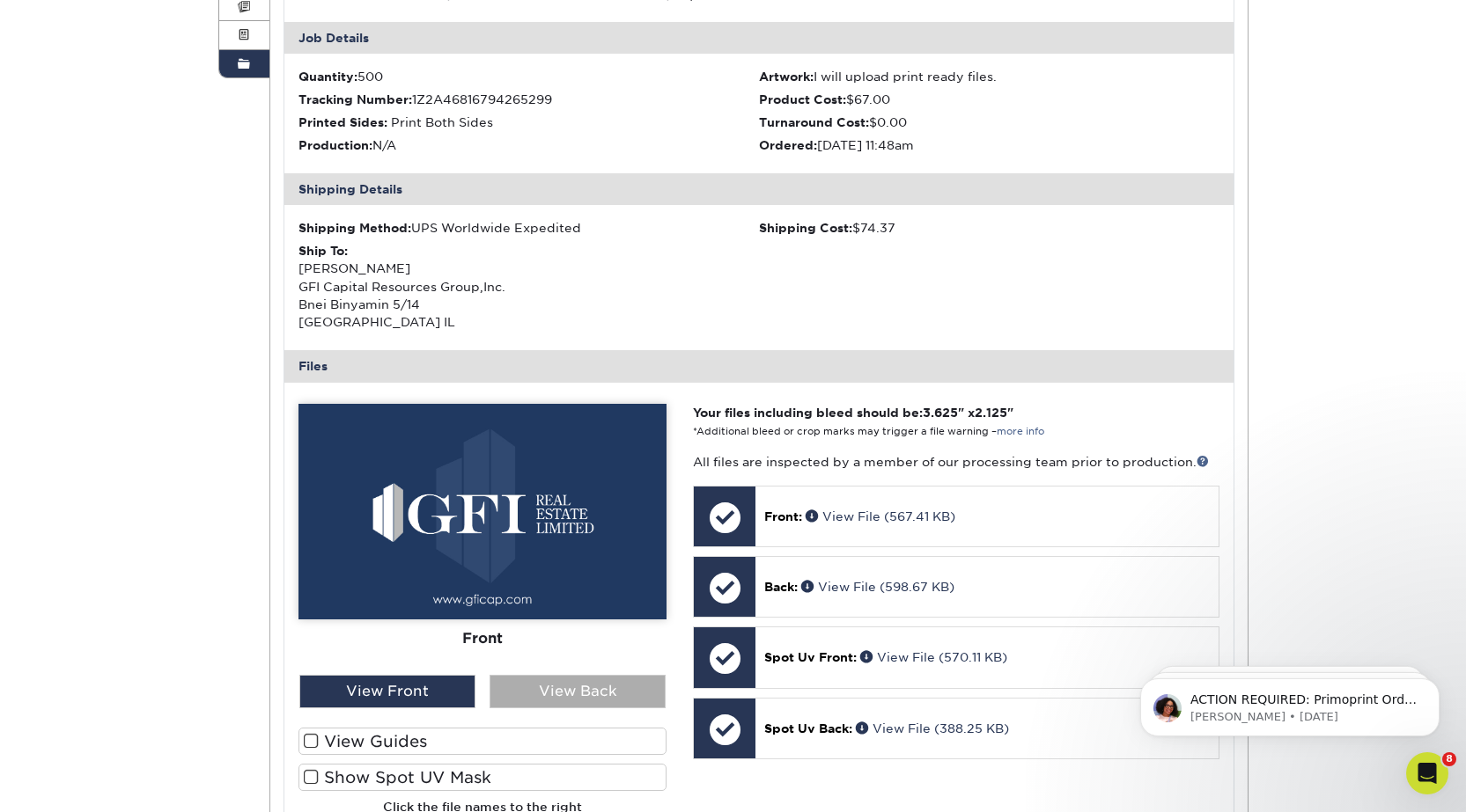
click at [515, 694] on div "View Back" at bounding box center [577, 692] width 176 height 34
